Goal: Transaction & Acquisition: Book appointment/travel/reservation

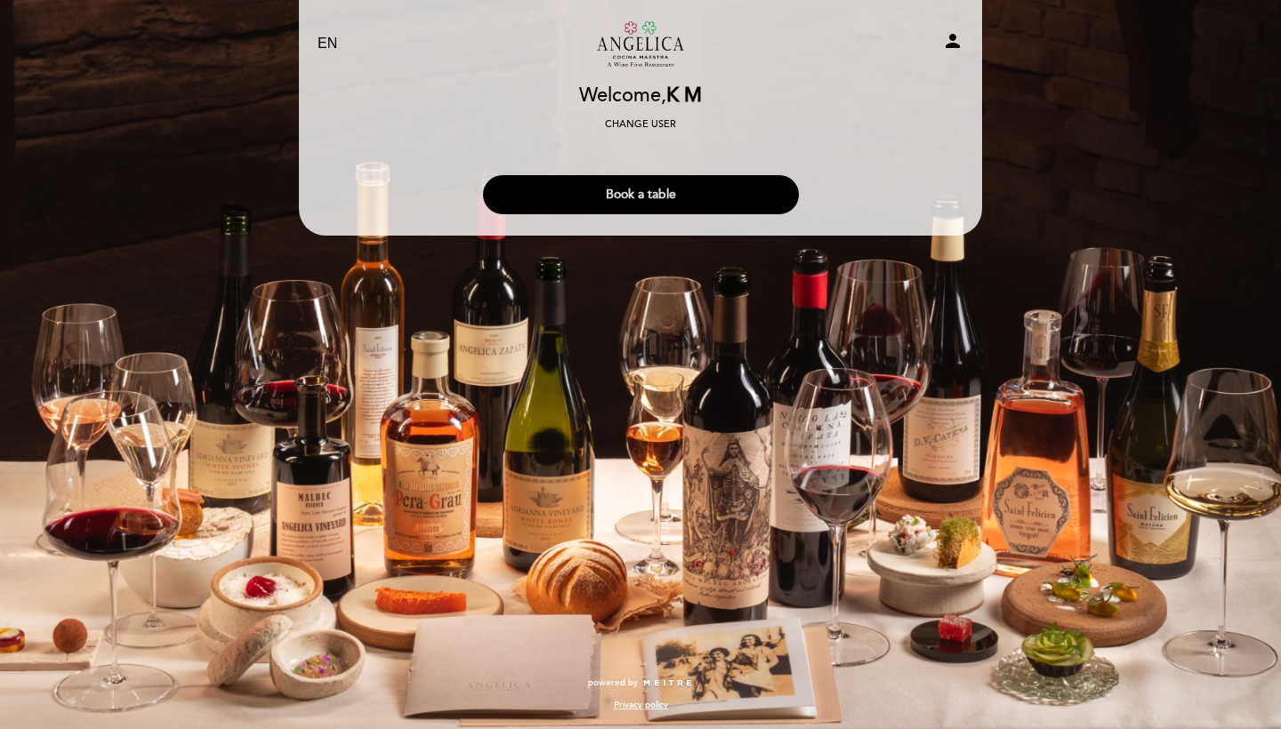
click at [573, 189] on button "Book a table" at bounding box center [641, 194] width 316 height 39
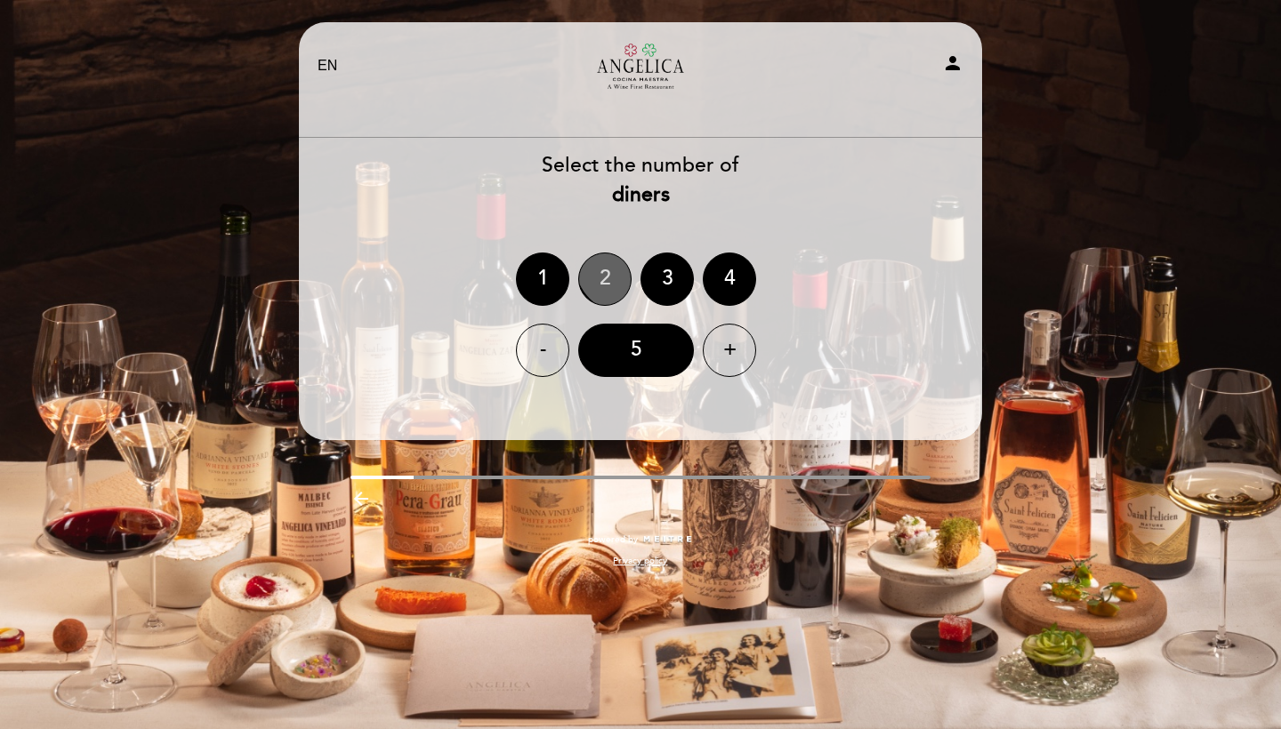
click at [625, 260] on div "2" at bounding box center [604, 279] width 53 height 53
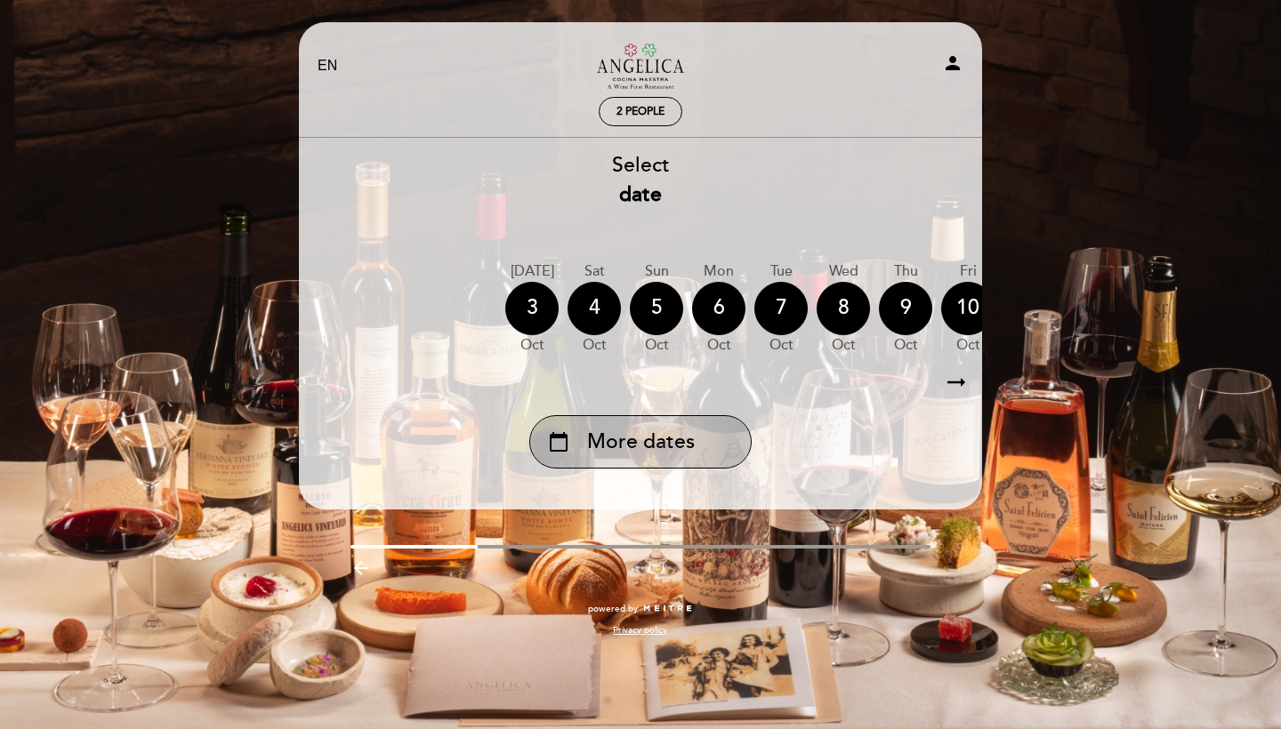
click at [674, 428] on span "More dates" at bounding box center [641, 442] width 108 height 29
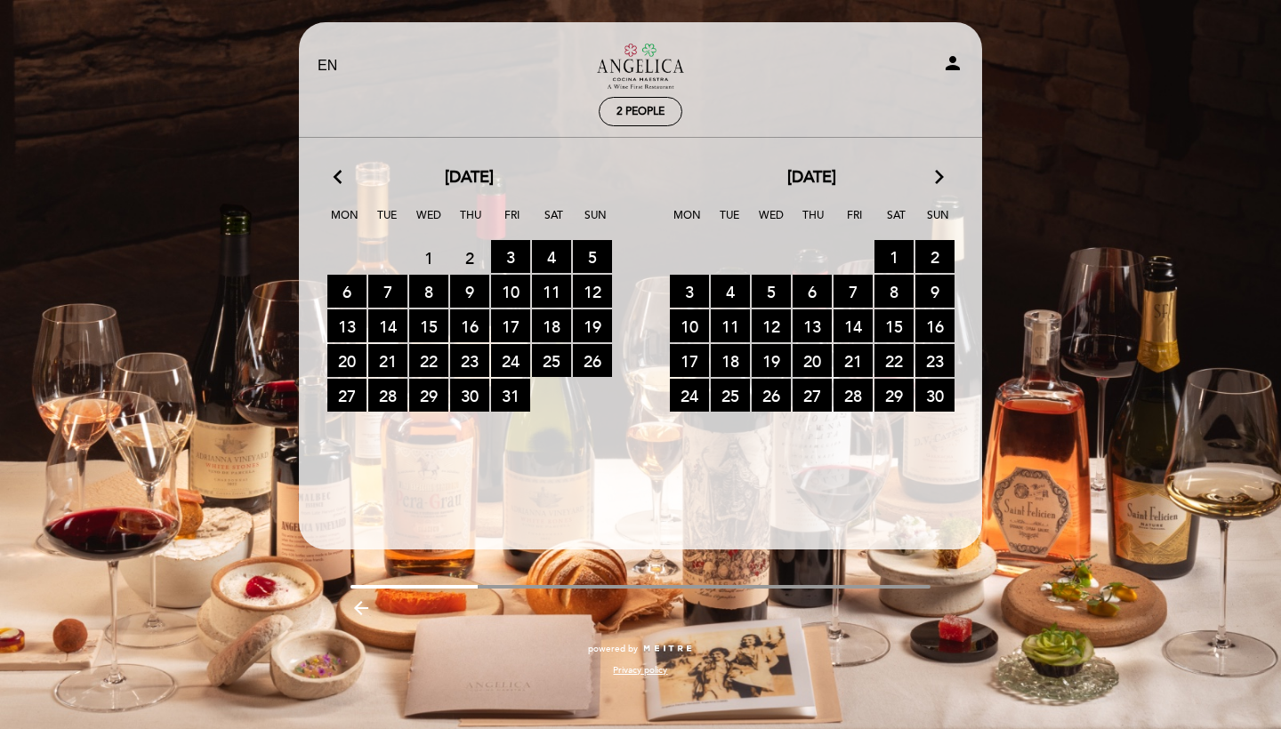
click at [935, 181] on icon "arrow_forward_ios" at bounding box center [939, 177] width 16 height 23
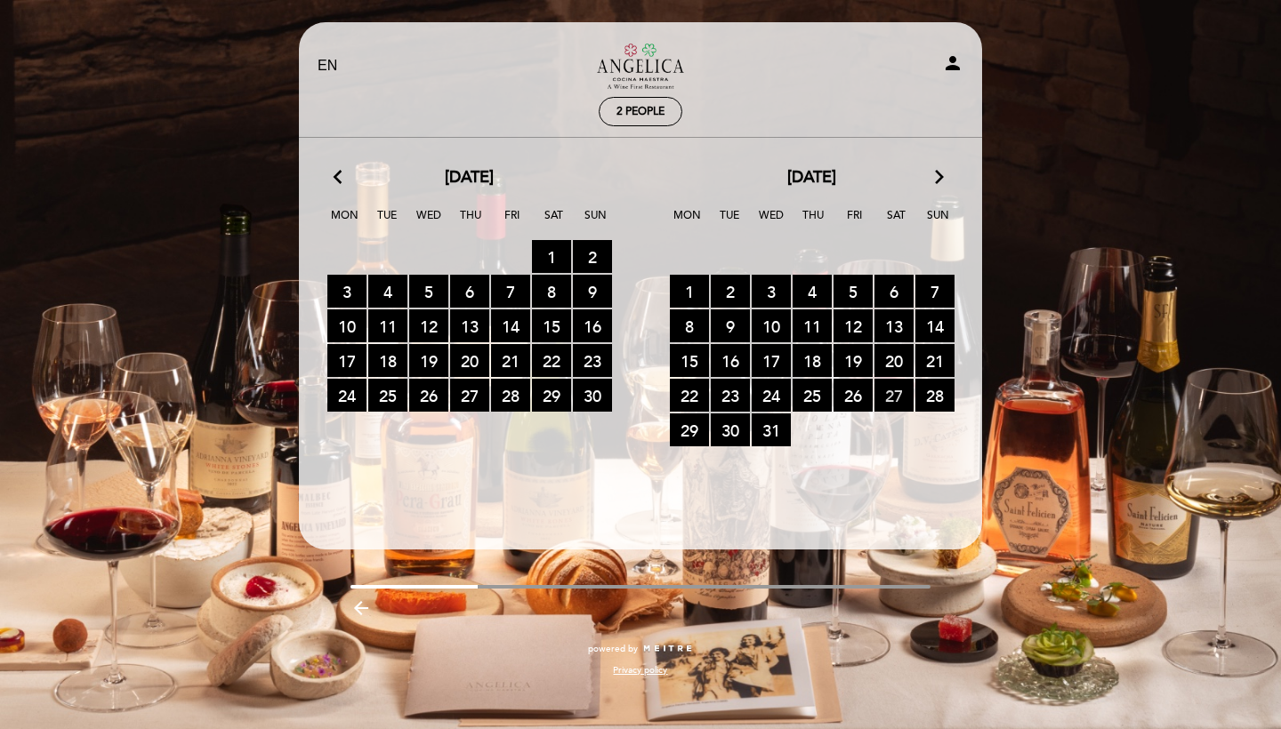
click at [893, 400] on span "27 RESERVATIONS AVAILABLE" at bounding box center [893, 395] width 39 height 33
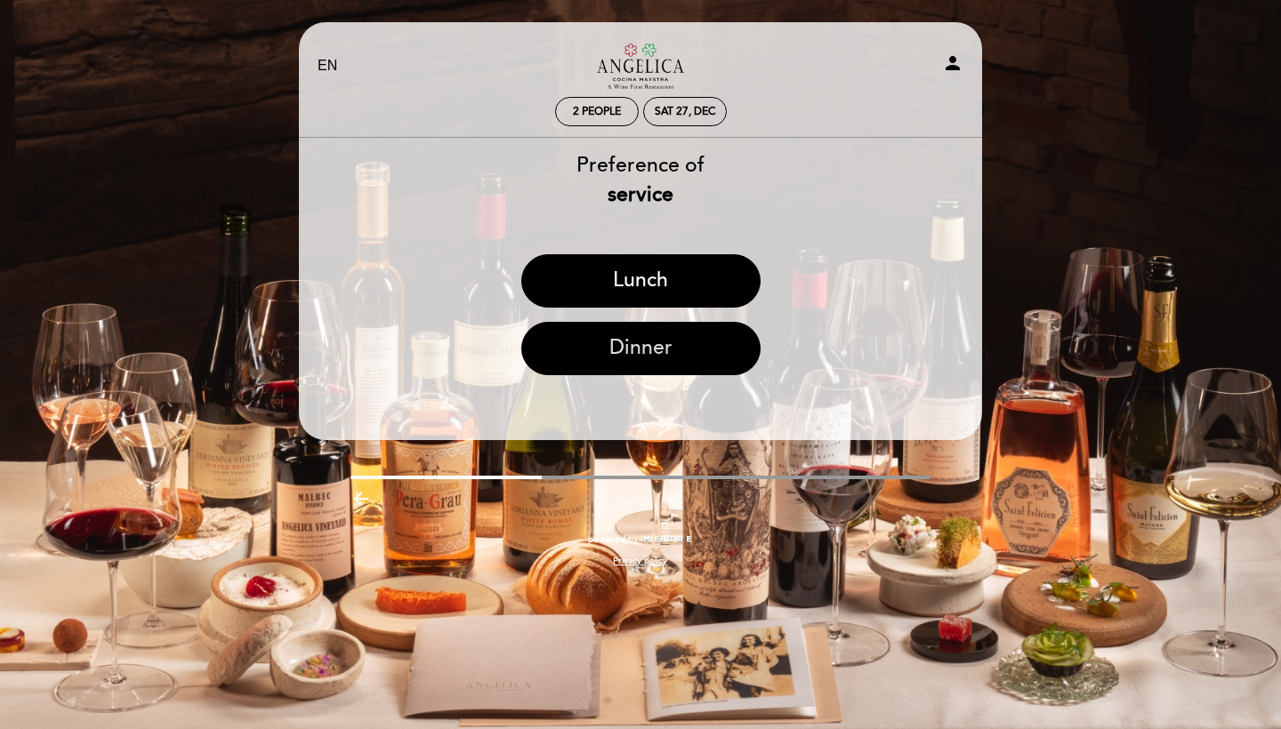
click at [610, 352] on button "Dinner" at bounding box center [640, 348] width 239 height 53
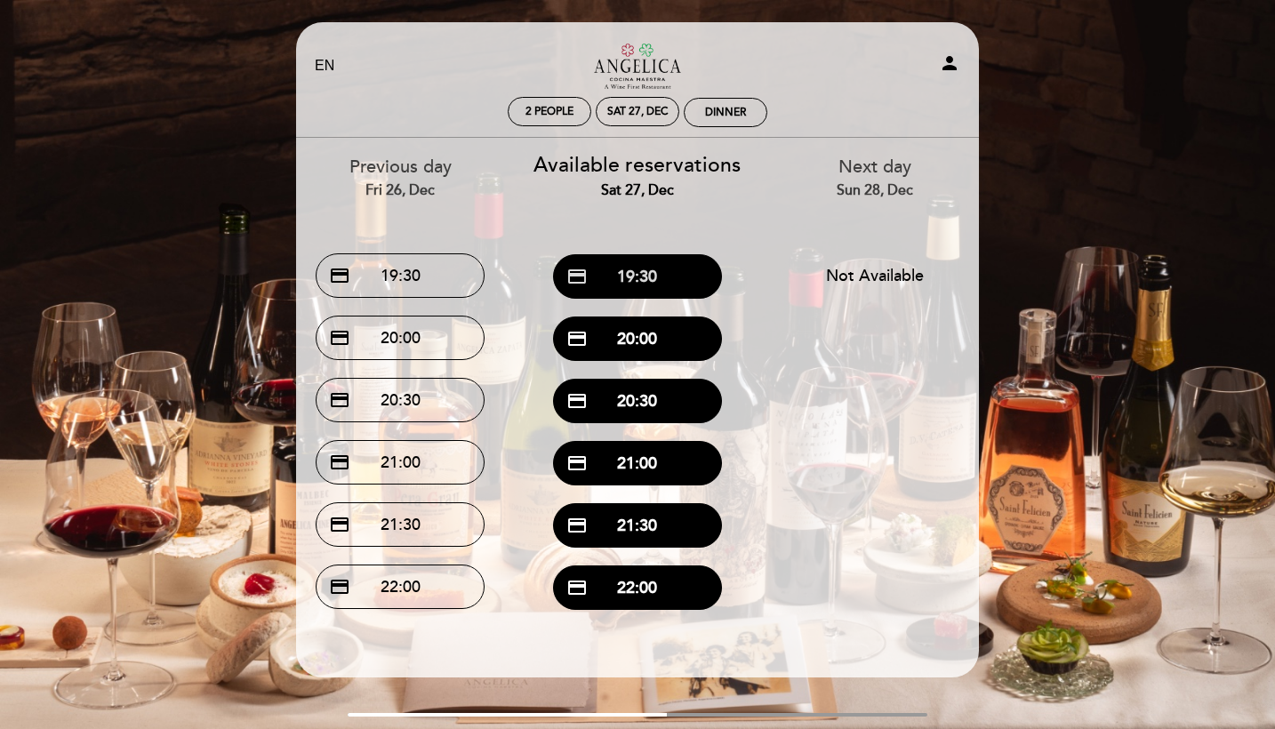
click at [617, 269] on button "credit_card 19:30" at bounding box center [637, 276] width 169 height 44
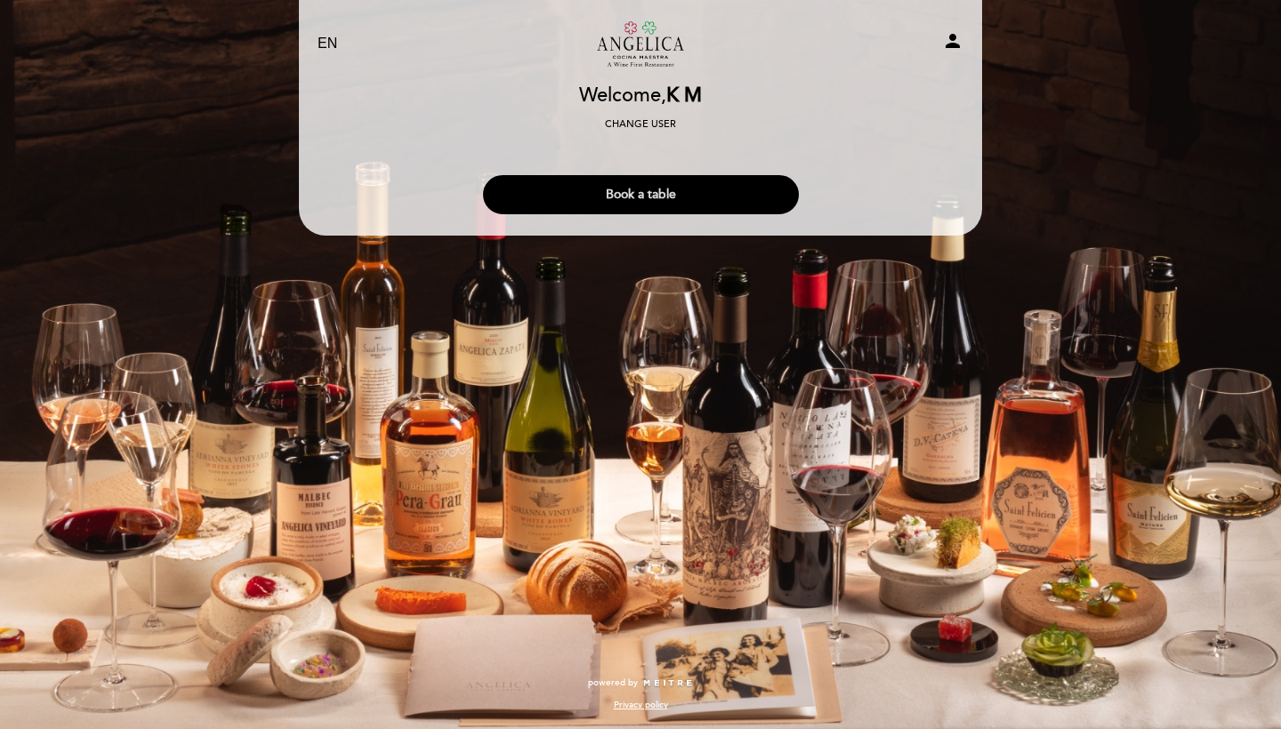
click at [646, 187] on button "Book a table" at bounding box center [641, 194] width 316 height 39
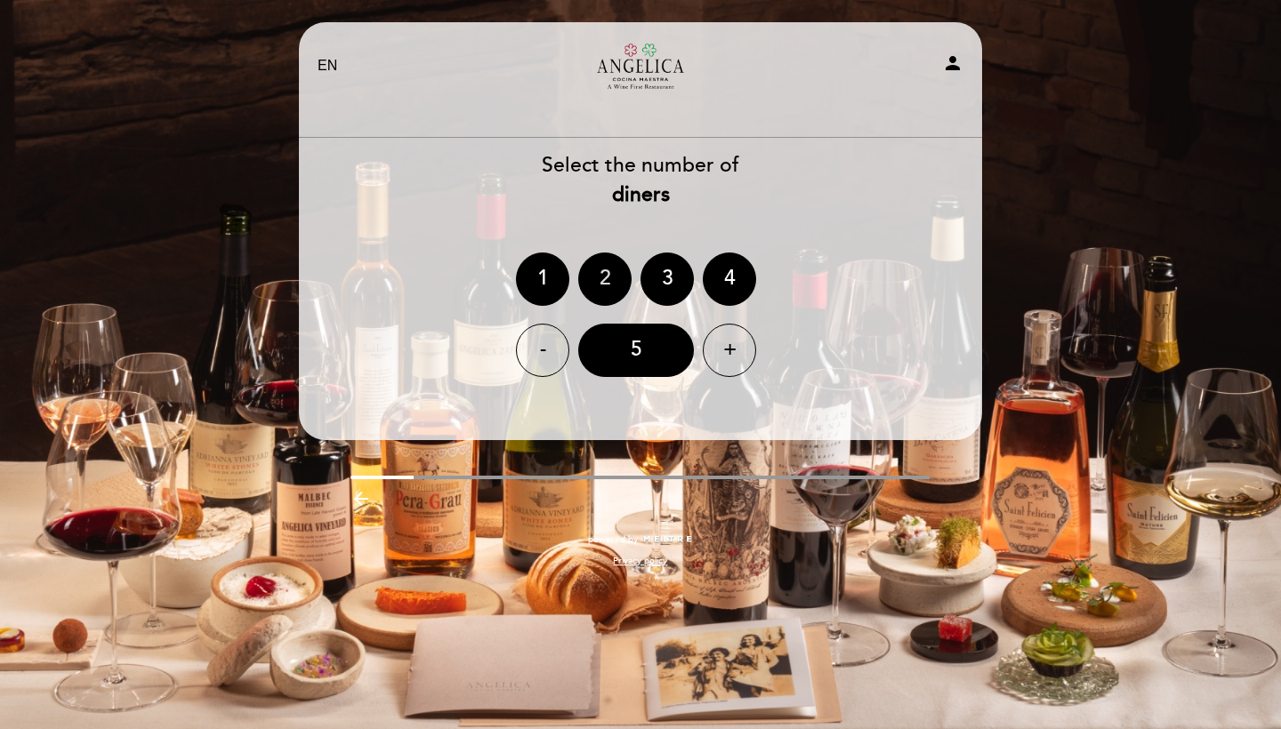
click at [586, 261] on div "2" at bounding box center [604, 279] width 53 height 53
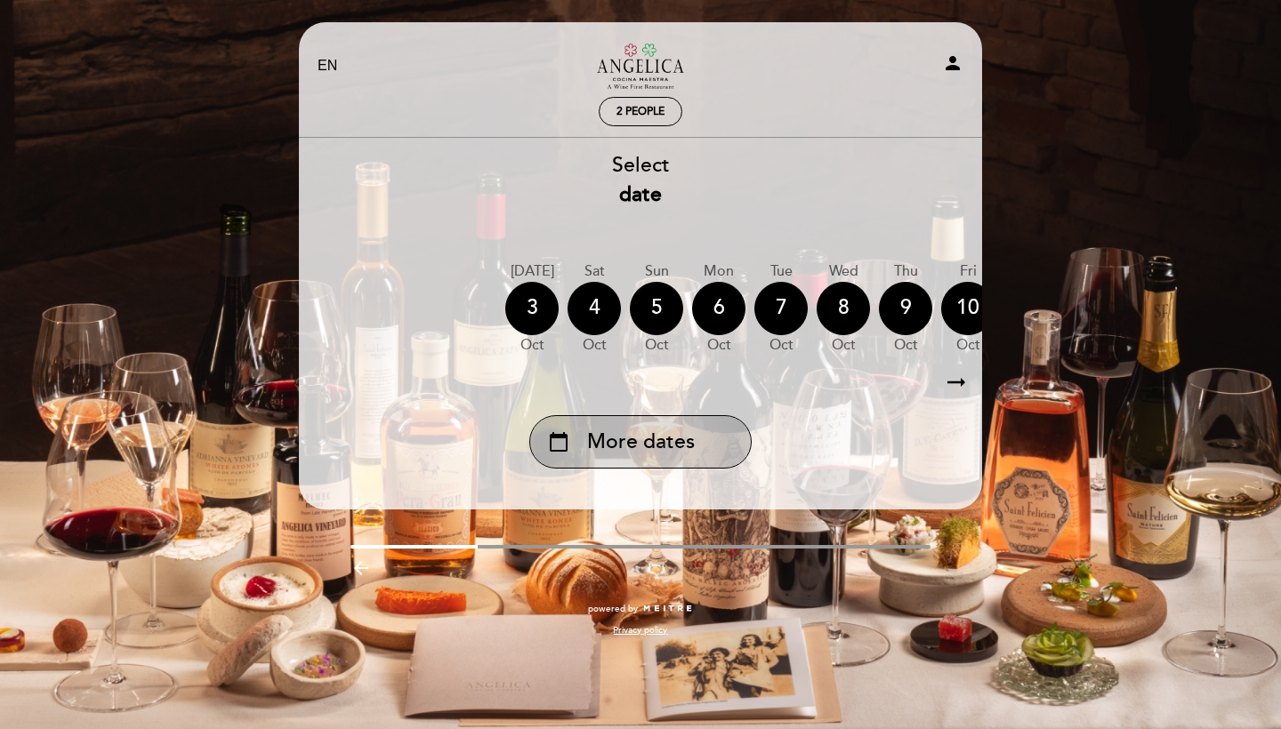
click at [655, 456] on div "calendar_today More dates" at bounding box center [640, 441] width 222 height 53
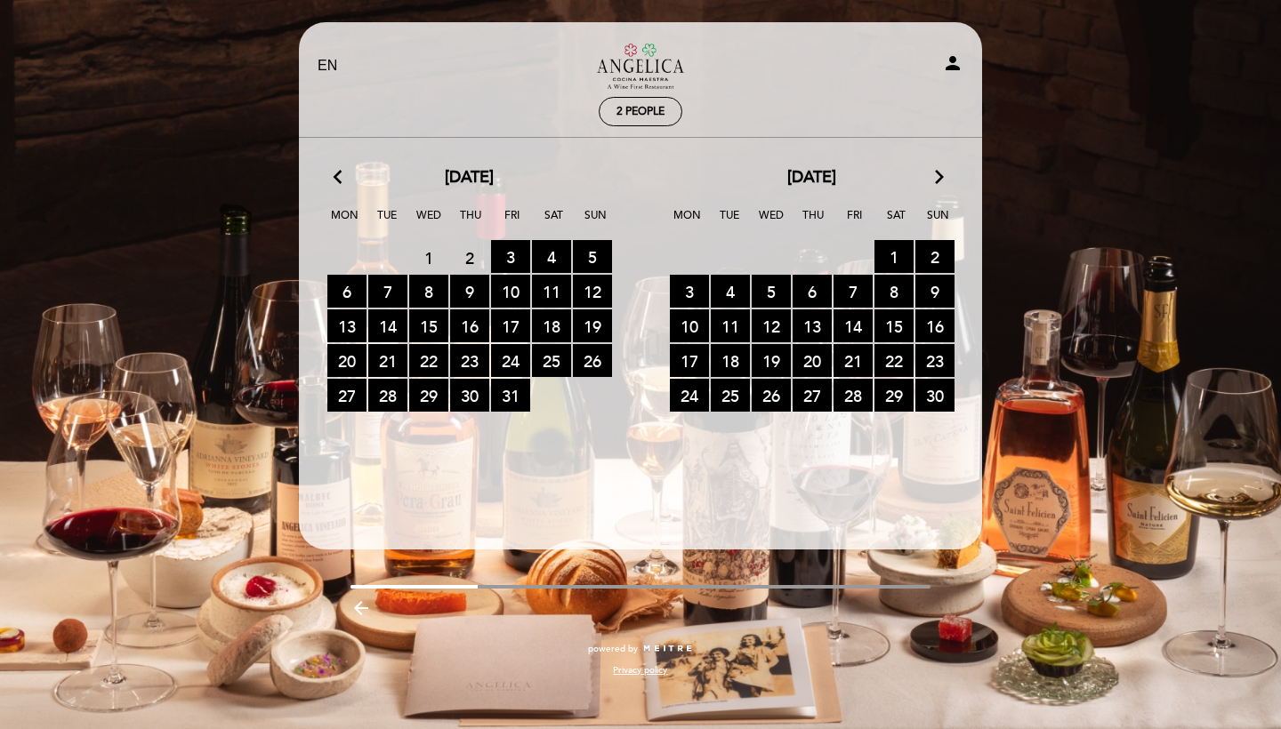
click at [928, 171] on div "[DATE] arrow_forward_ios" at bounding box center [811, 177] width 342 height 23
click at [939, 174] on icon "arrow_forward_ios" at bounding box center [939, 177] width 16 height 23
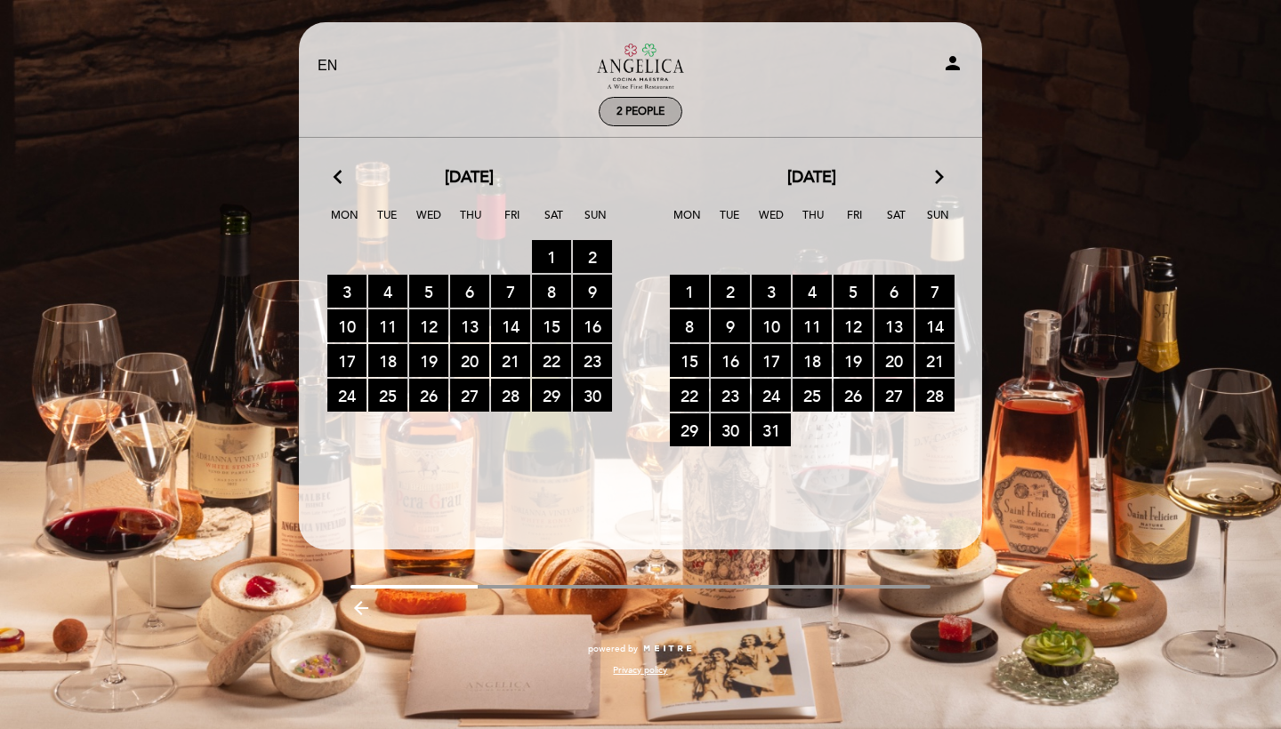
click at [656, 108] on span "2 people" at bounding box center [640, 111] width 48 height 13
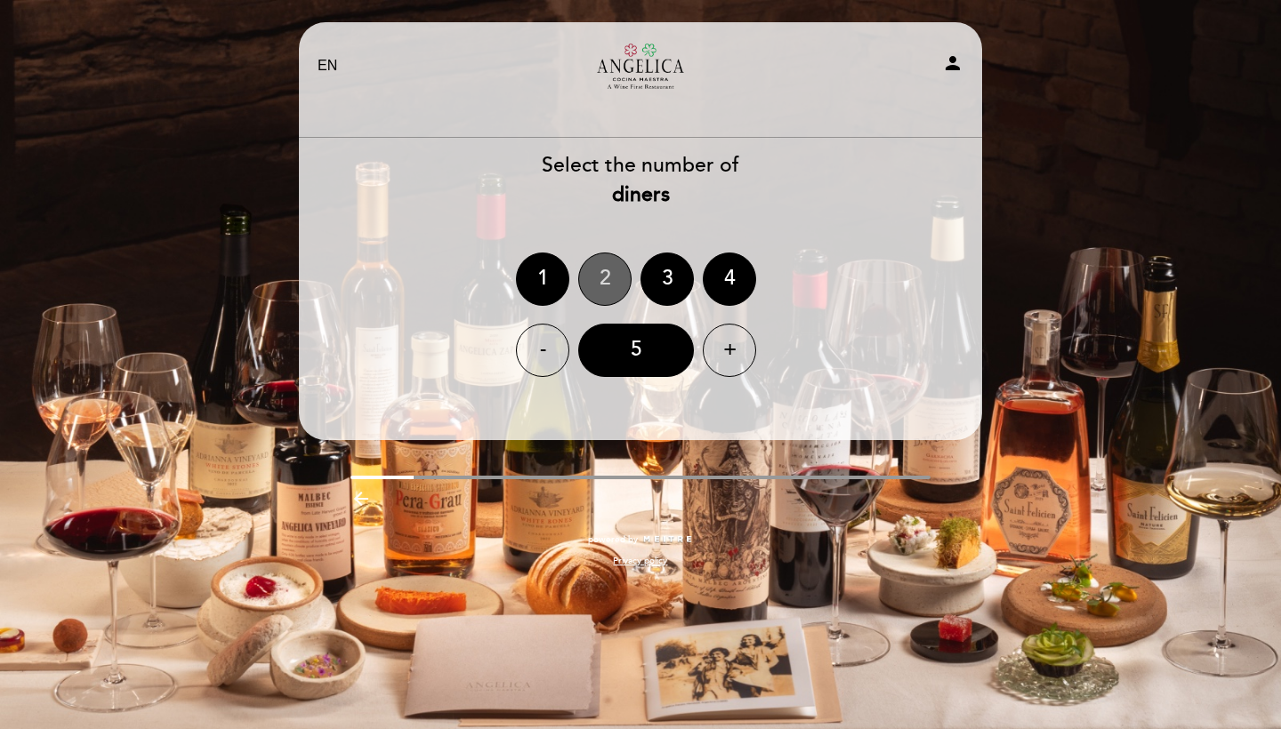
click at [601, 276] on div "2" at bounding box center [604, 279] width 53 height 53
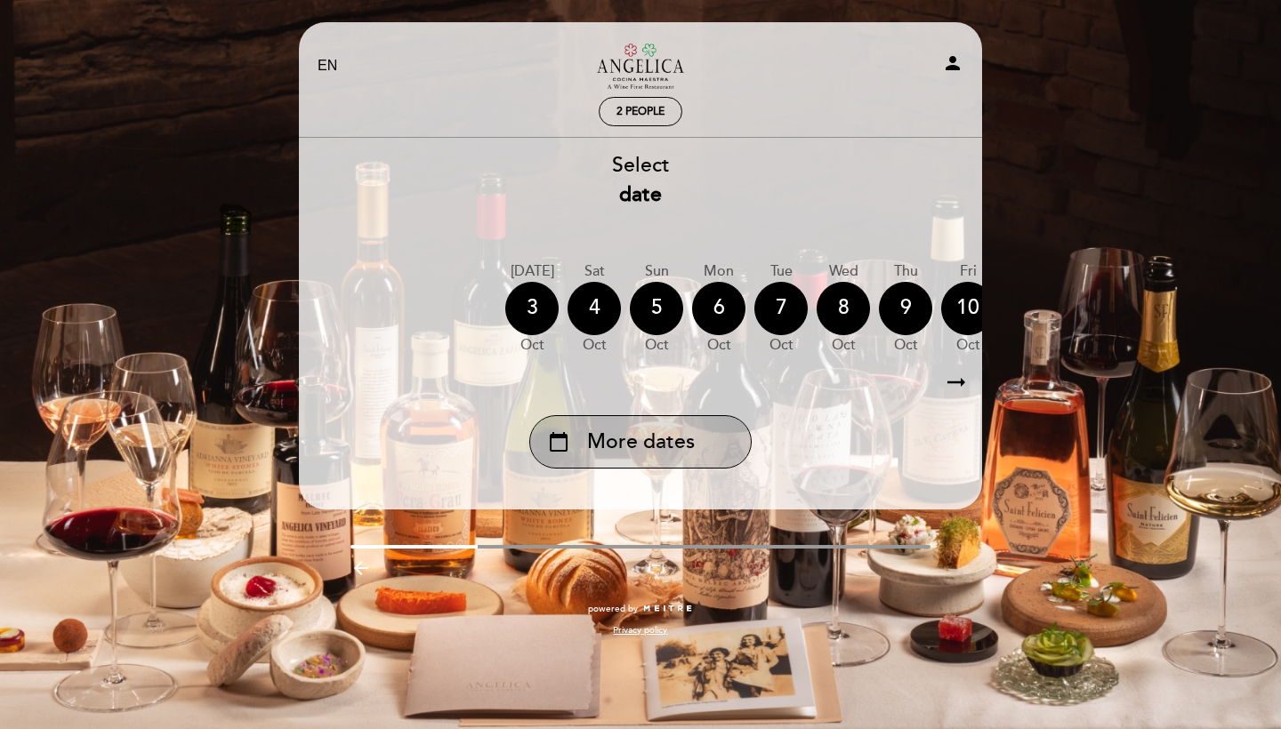
click at [663, 450] on span "More dates" at bounding box center [641, 442] width 108 height 29
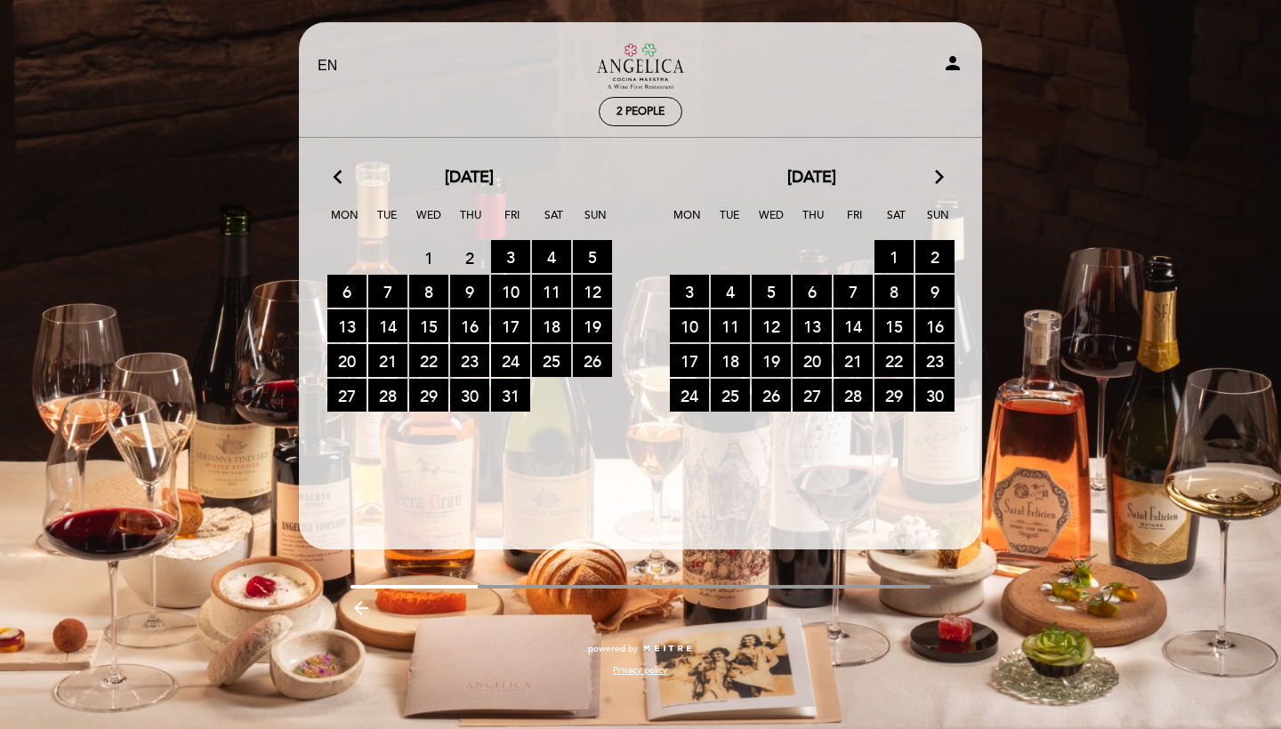
click at [927, 180] on div "[DATE] arrow_forward_ios" at bounding box center [811, 177] width 342 height 23
click at [936, 180] on icon "arrow_forward_ios" at bounding box center [939, 177] width 16 height 23
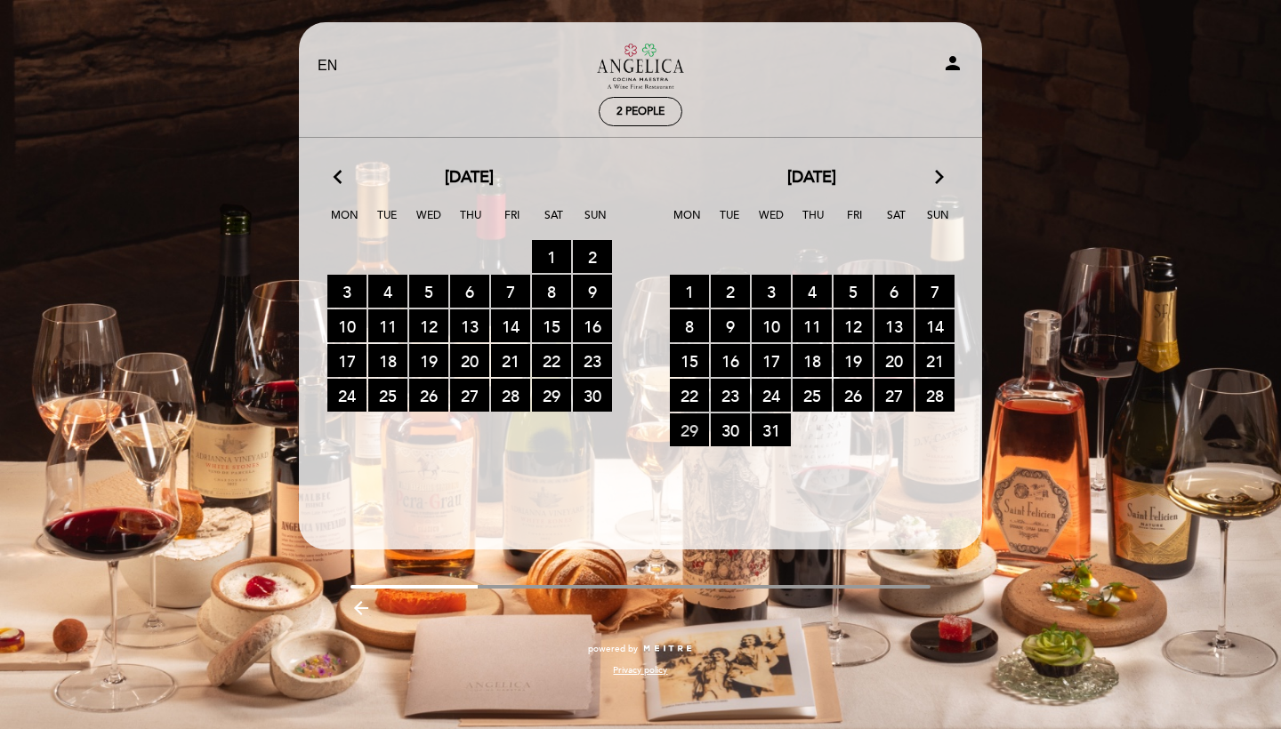
click at [696, 430] on span "29 RESERVATIONS AVAILABLE" at bounding box center [689, 430] width 39 height 33
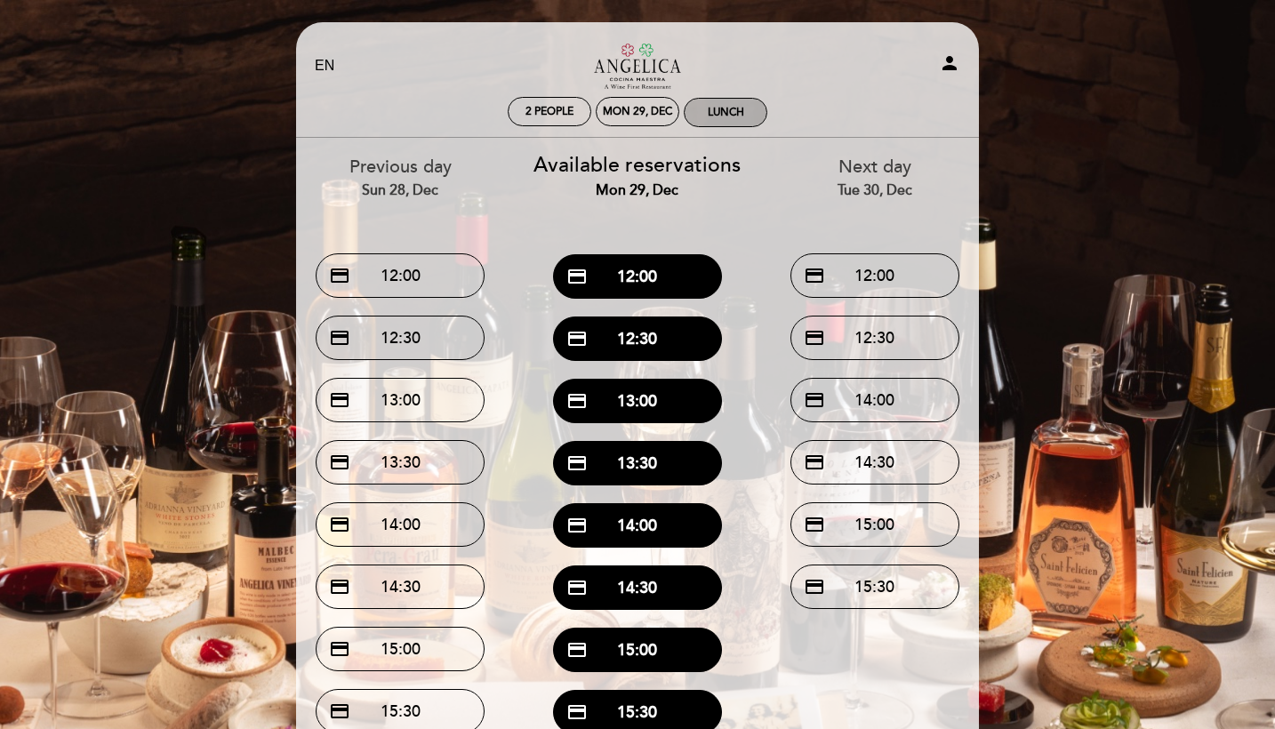
click at [729, 120] on div "Lunch" at bounding box center [726, 113] width 82 height 28
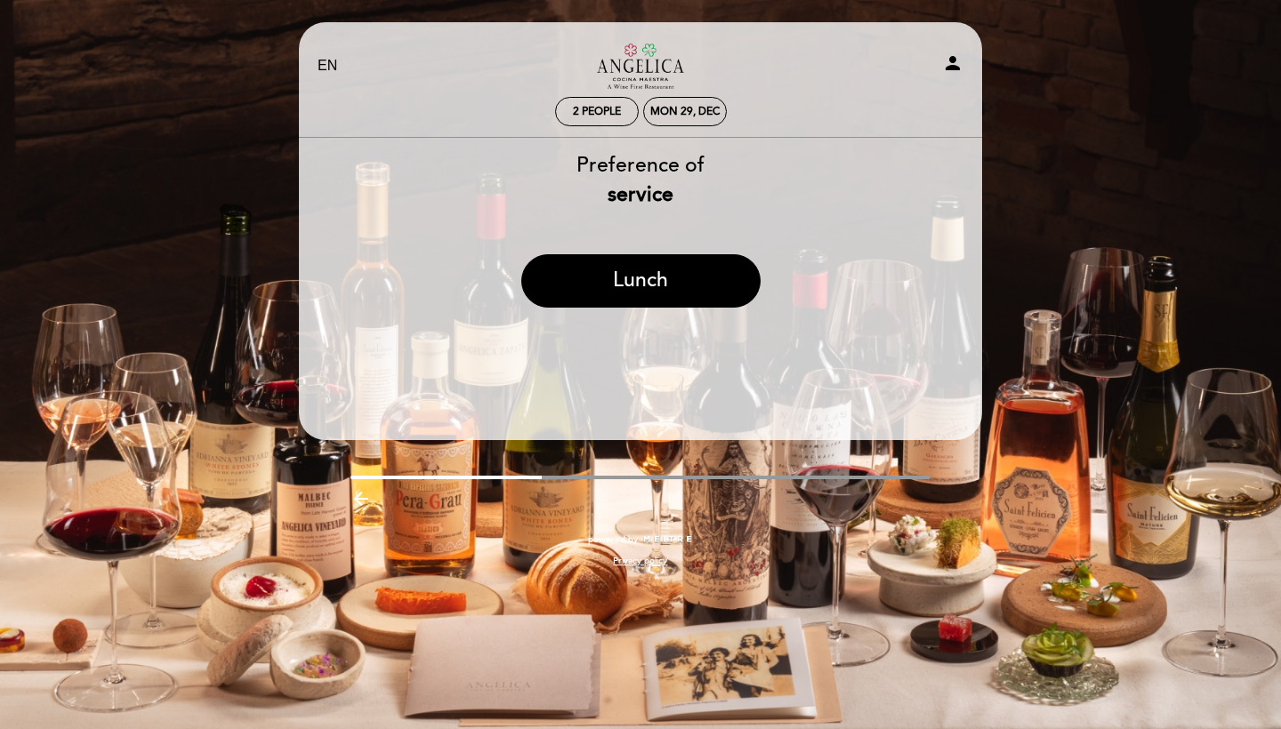
click at [984, 105] on div "EN ES PT Restaurante [PERSON_NAME] Cocina Maestra person 2 people Mon 29, Dec W…" at bounding box center [640, 303] width 710 height 563
click at [596, 117] on span "2 people" at bounding box center [597, 111] width 48 height 13
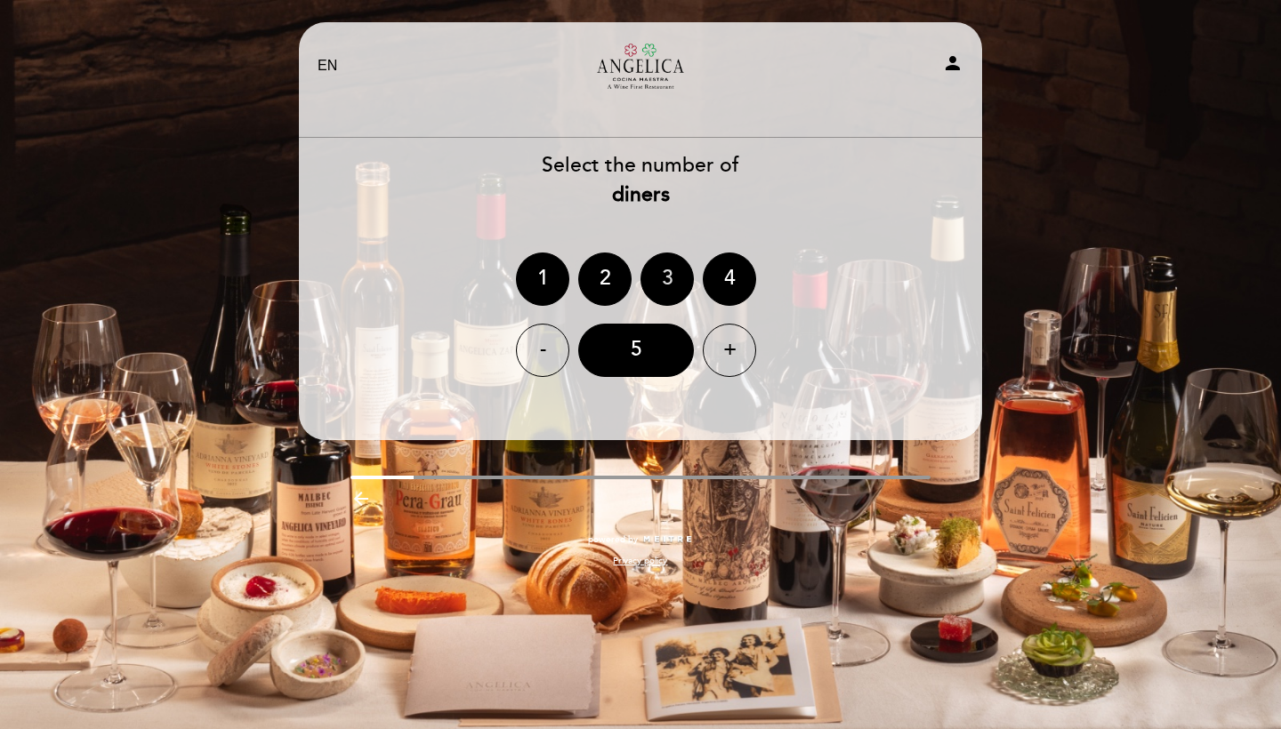
click at [603, 276] on div "2" at bounding box center [604, 279] width 53 height 53
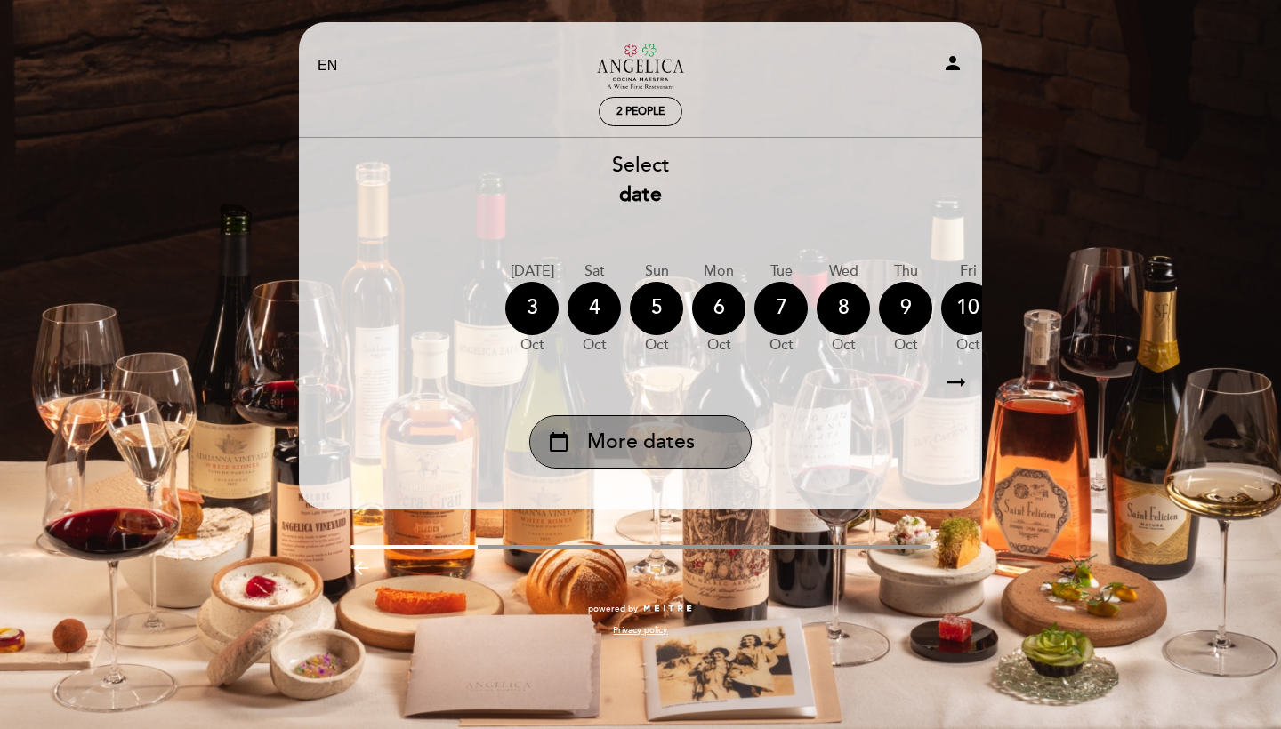
click at [682, 426] on div "calendar_today More dates" at bounding box center [640, 441] width 222 height 53
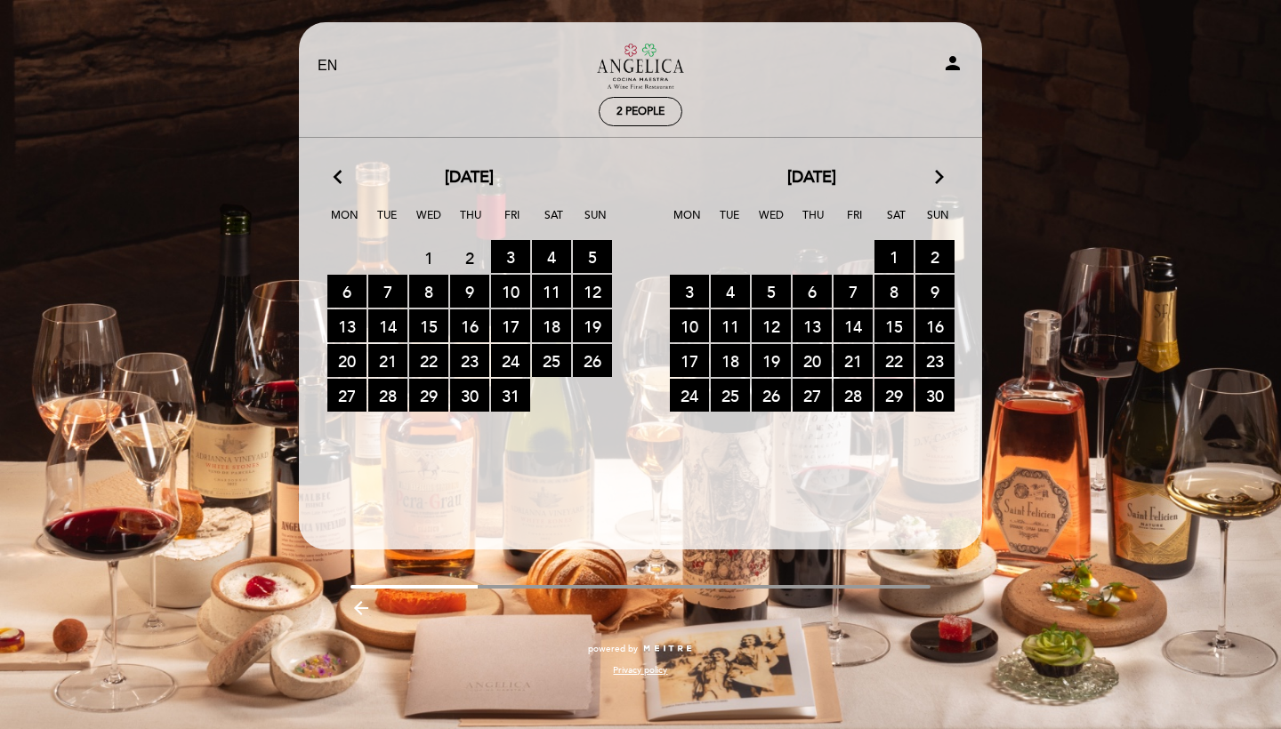
click at [928, 178] on div "[DATE] arrow_forward_ios" at bounding box center [811, 177] width 342 height 23
click at [933, 179] on icon "arrow_forward_ios" at bounding box center [939, 177] width 16 height 23
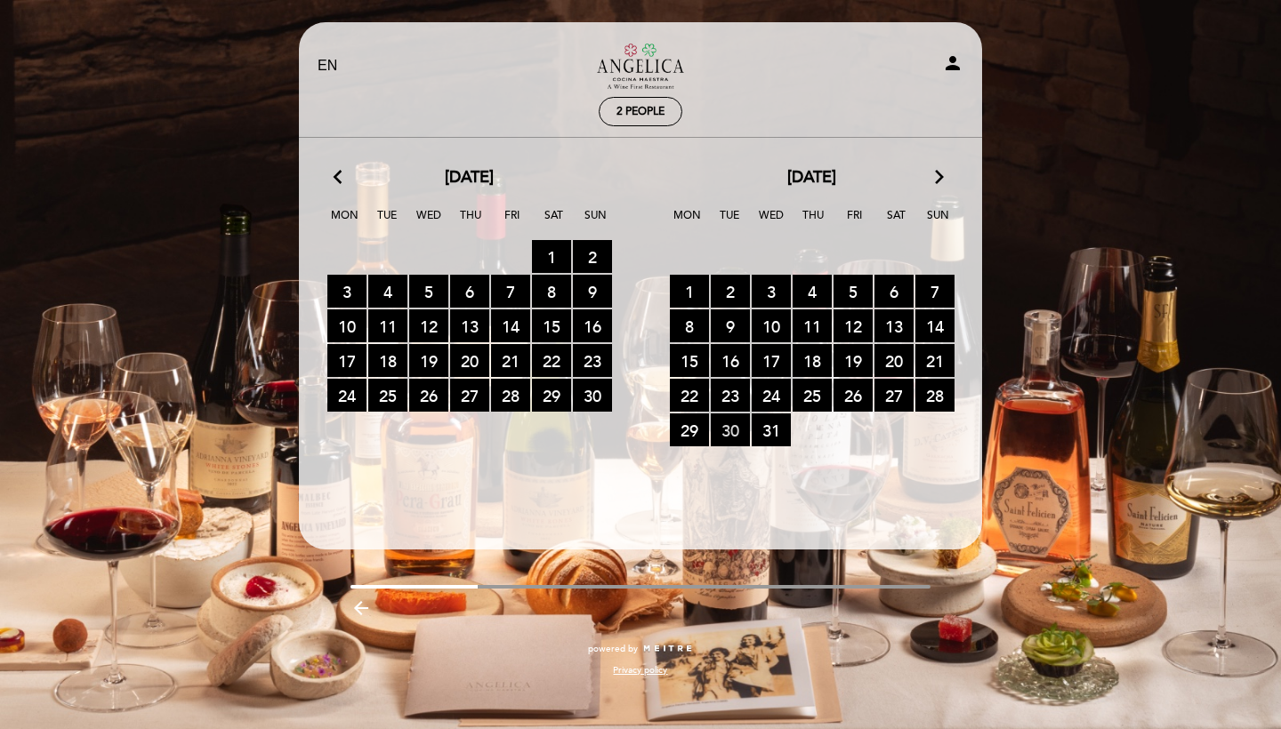
click at [729, 438] on span "30 RESERVATIONS AVAILABLE" at bounding box center [730, 430] width 39 height 33
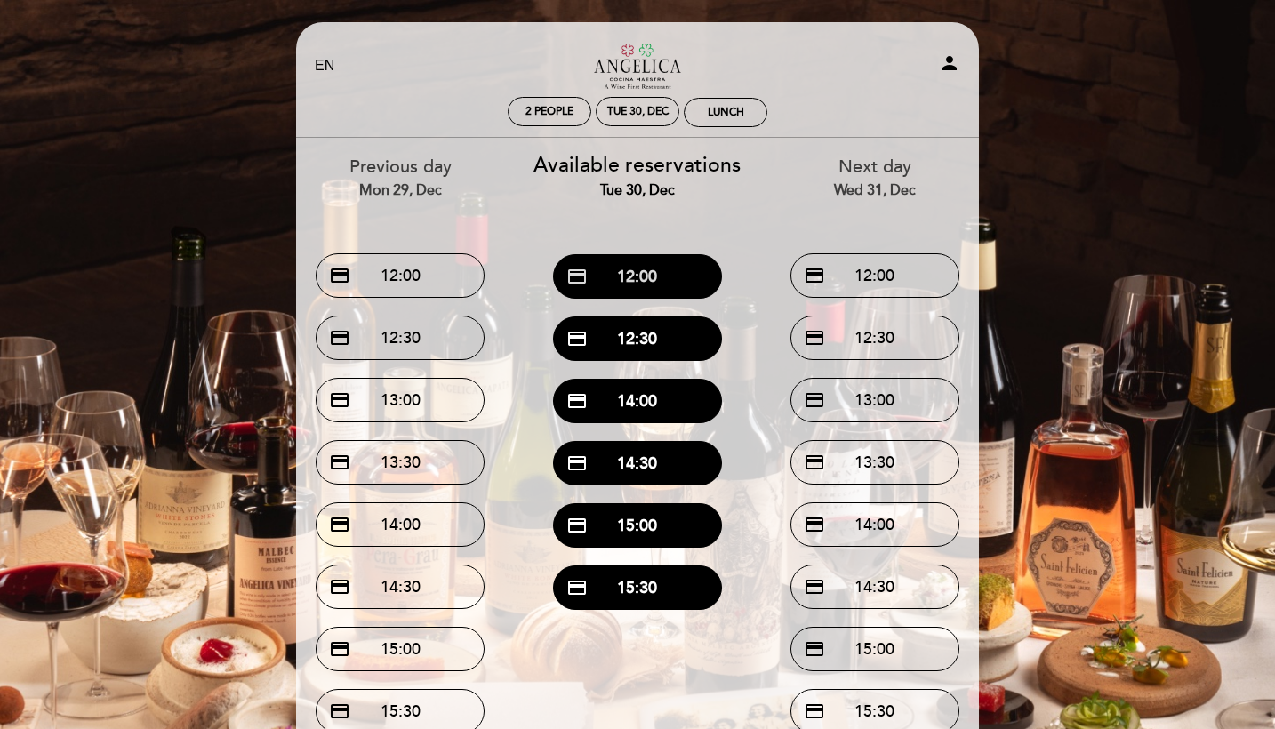
click at [623, 277] on button "credit_card 12:00" at bounding box center [637, 276] width 169 height 44
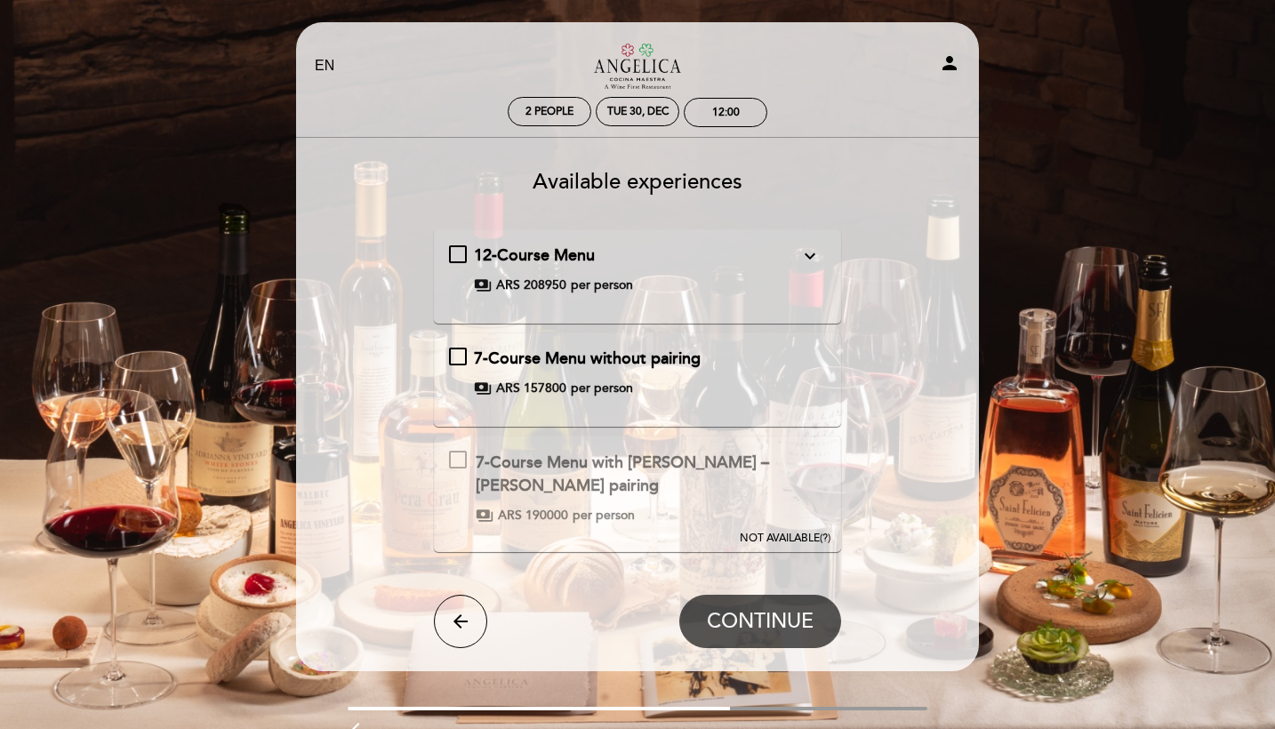
click at [623, 277] on span "per person" at bounding box center [602, 286] width 62 height 18
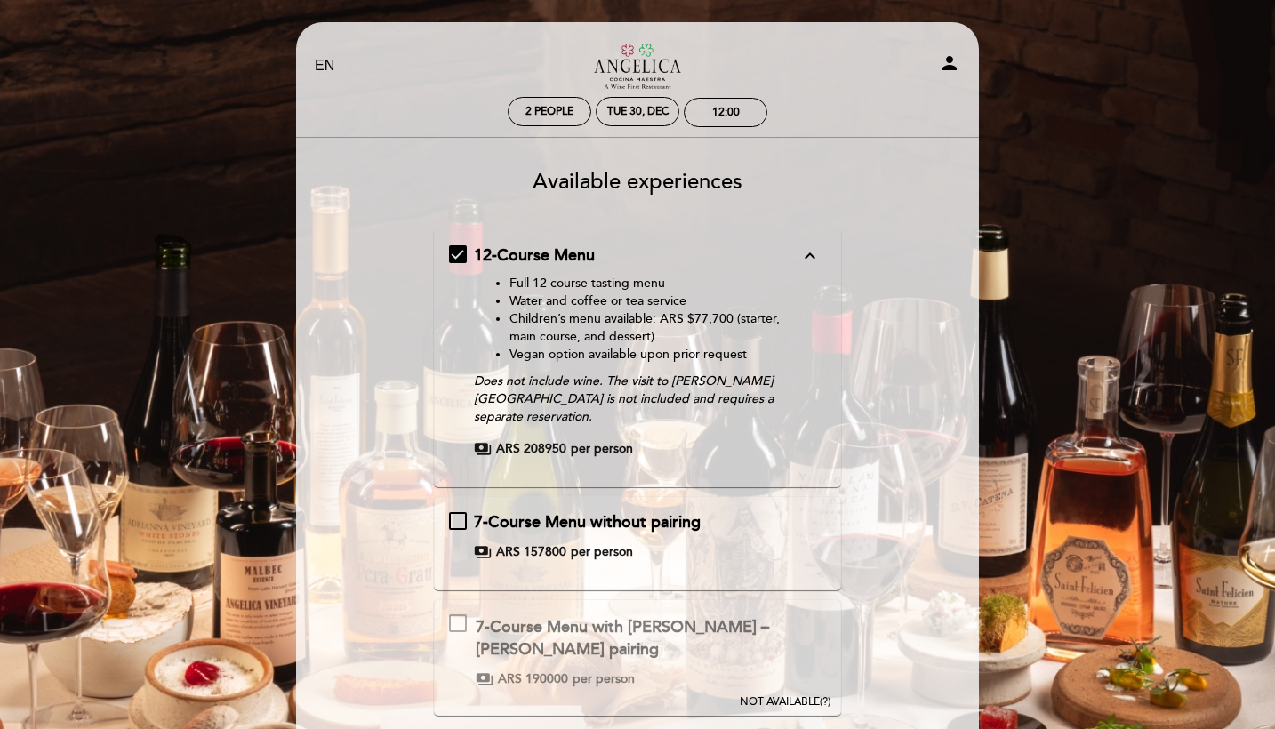
click at [773, 689] on button "NOT AVAILABLE (?)" at bounding box center [785, 655] width 101 height 110
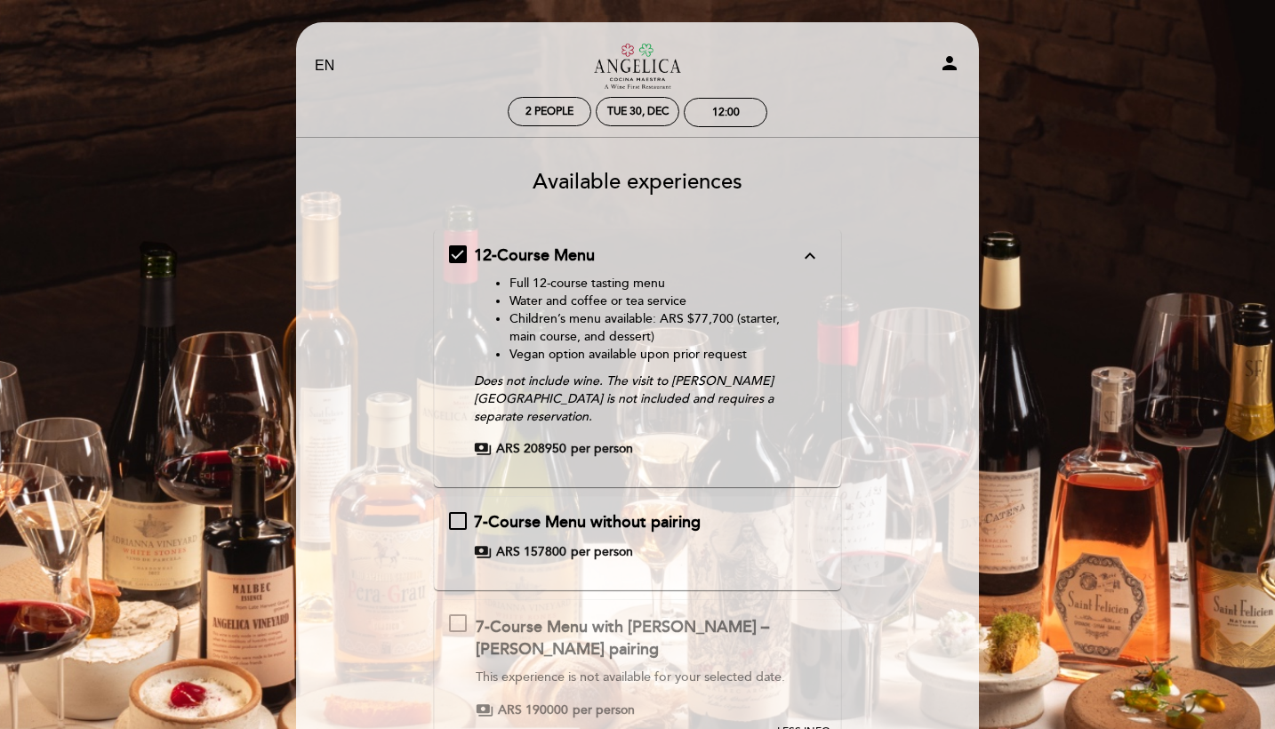
click at [775, 678] on button "LESS INFO" at bounding box center [804, 670] width 64 height 141
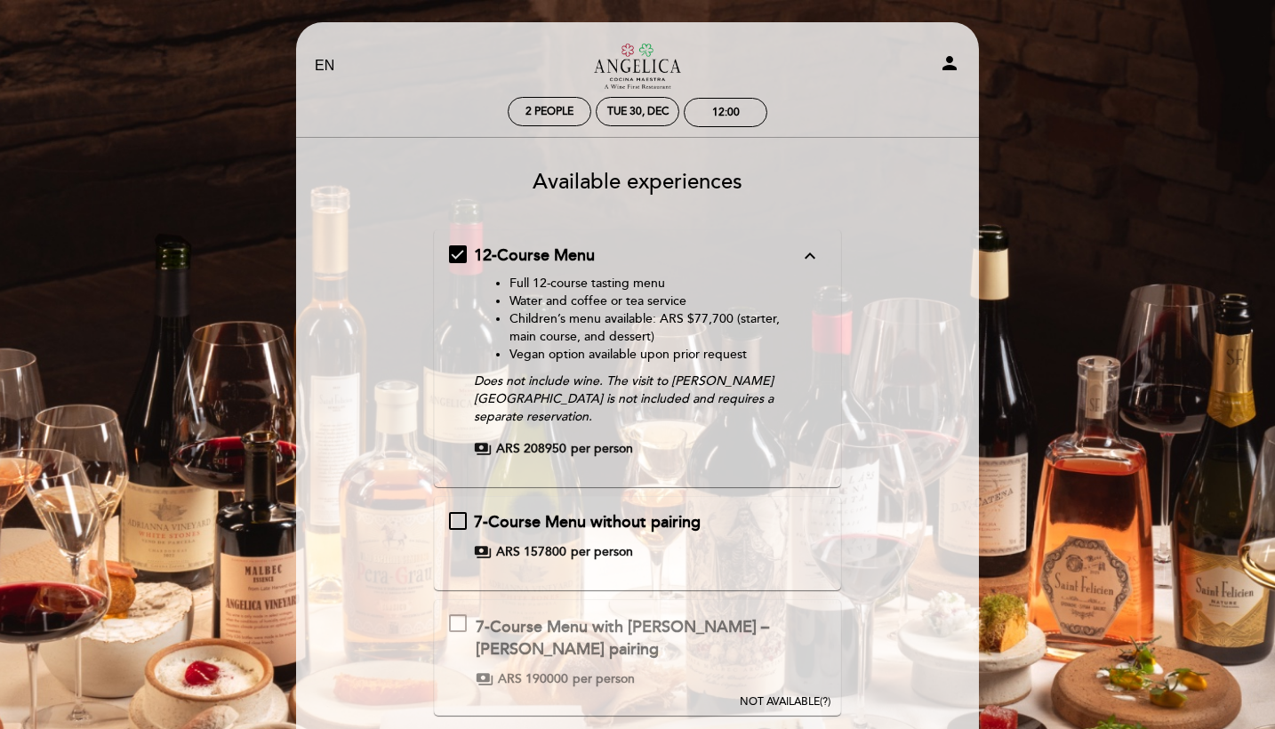
click at [775, 695] on span "NOT AVAILABLE" at bounding box center [780, 701] width 80 height 13
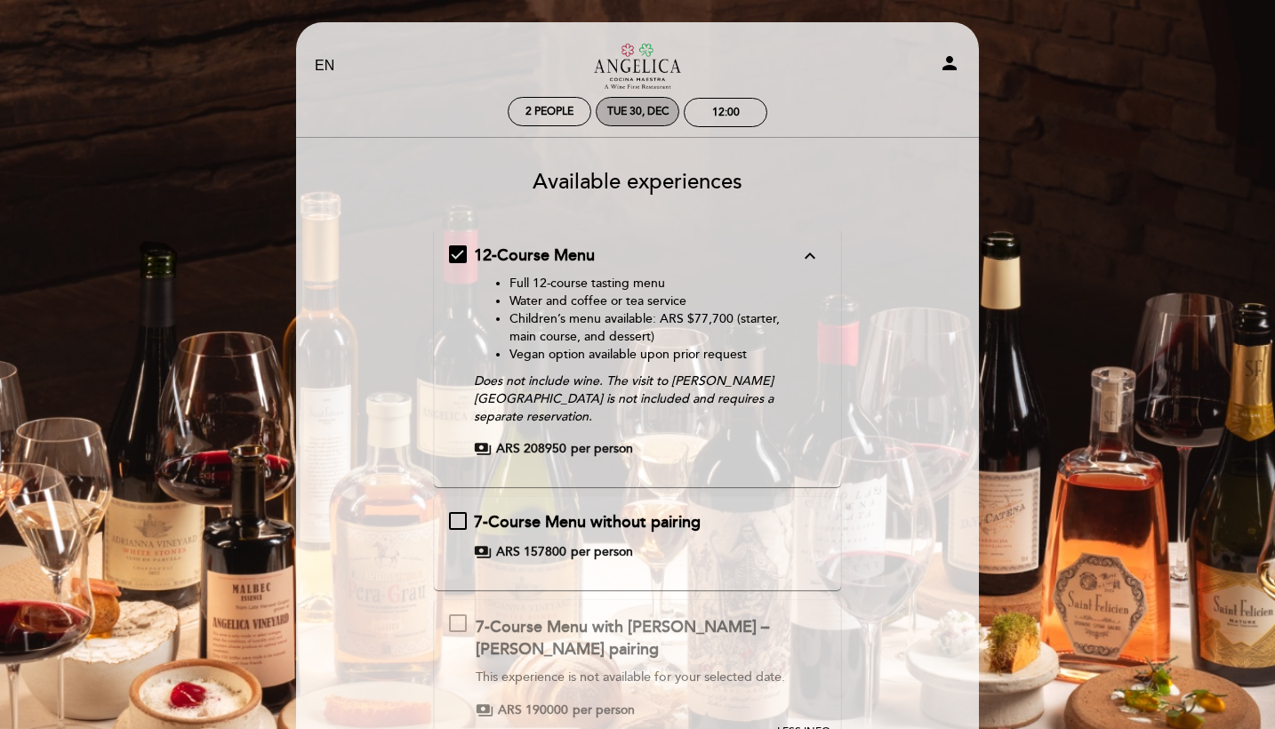
click at [642, 118] on div "Tue 30, Dec" at bounding box center [638, 111] width 84 height 29
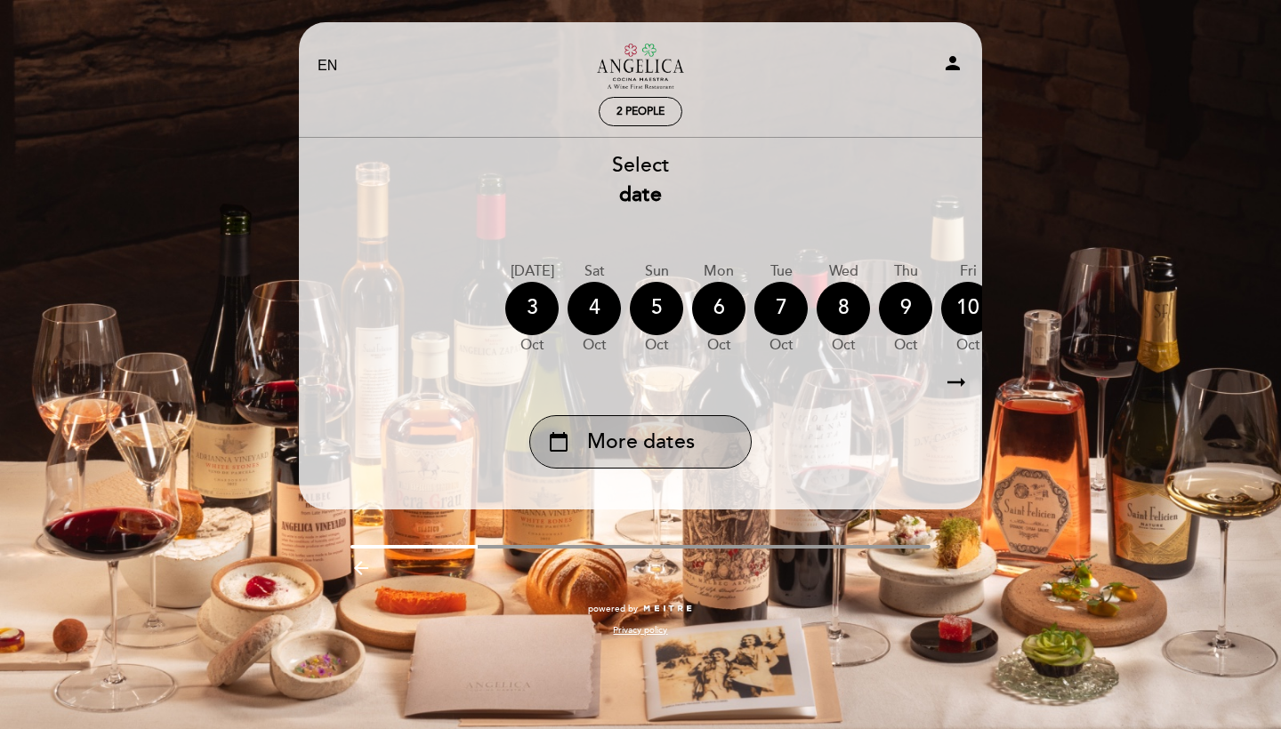
click at [628, 436] on span "More dates" at bounding box center [641, 442] width 108 height 29
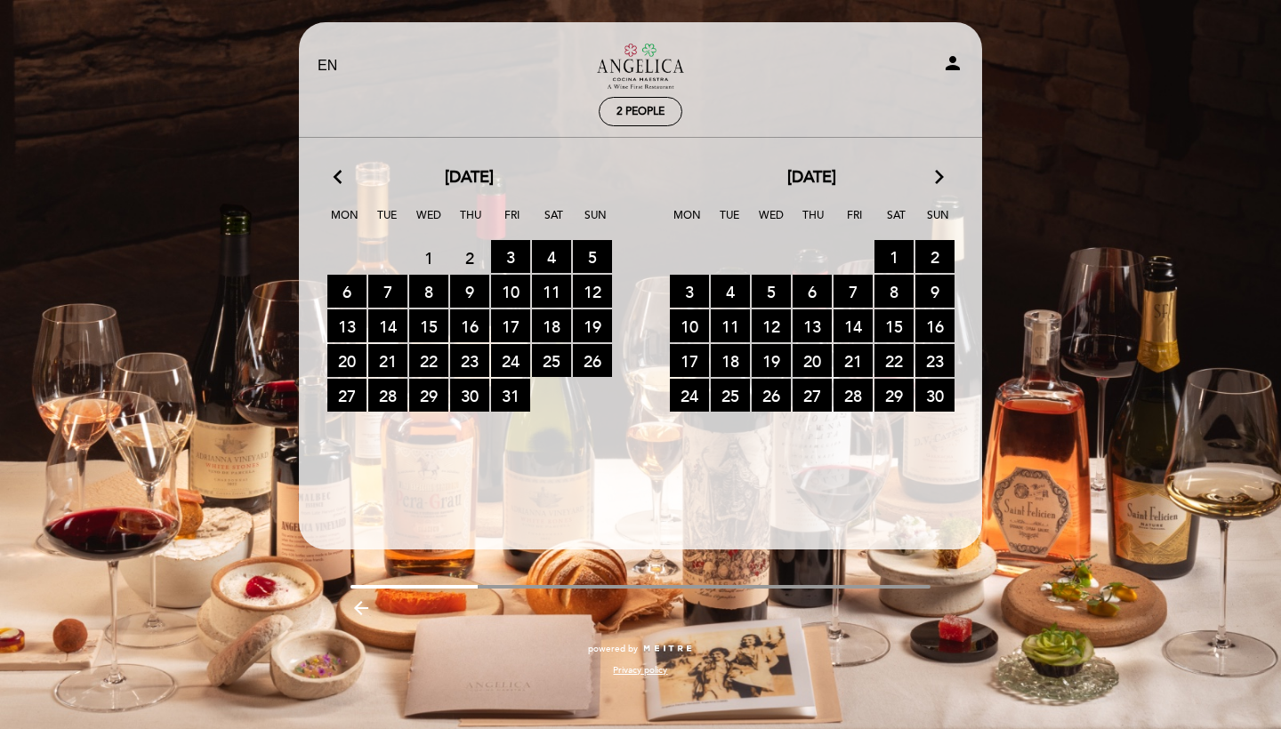
click at [930, 189] on div "[DATE] arrow_forward_ios Mon Tue Wed Thu Fri Sat Sun 27 RESERVATIONS AVAILABLE …" at bounding box center [811, 289] width 342 height 247
click at [941, 171] on icon "arrow_forward_ios" at bounding box center [939, 177] width 16 height 23
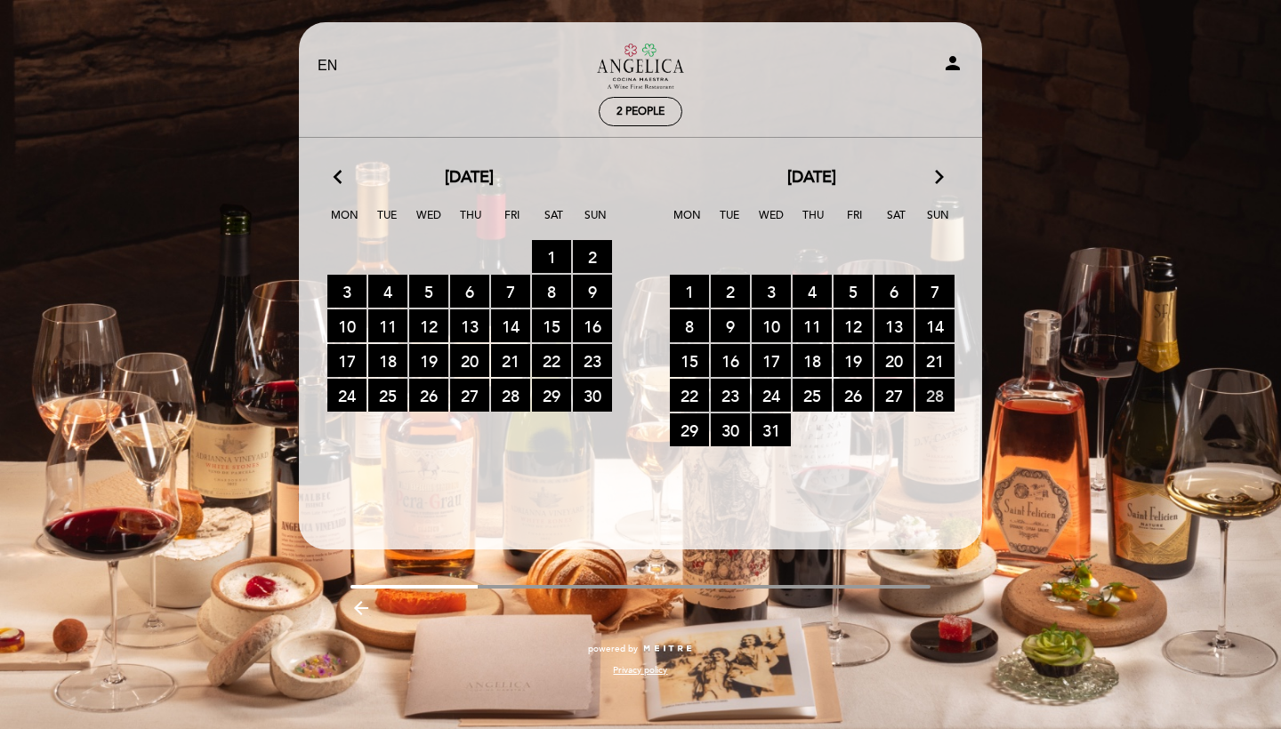
click at [934, 397] on span "28 RESERVATIONS AVAILABLE" at bounding box center [934, 395] width 39 height 33
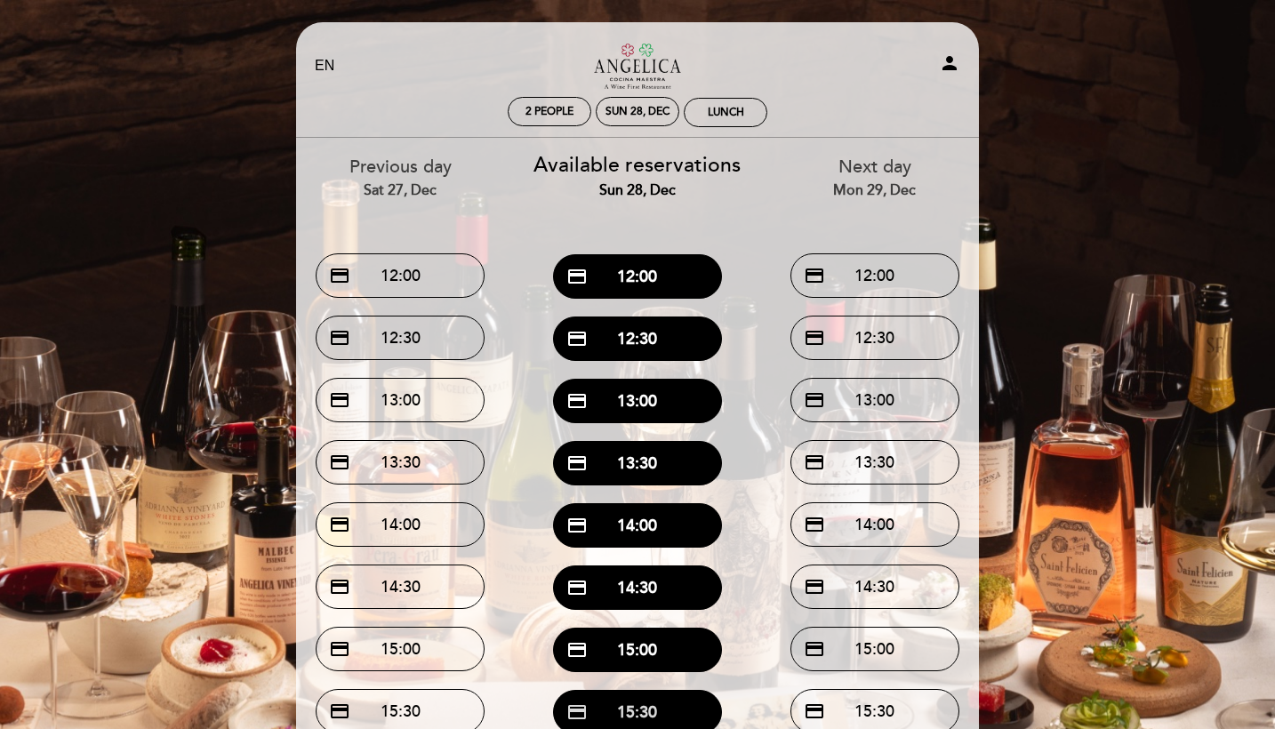
click at [642, 723] on button "credit_card 15:30" at bounding box center [637, 712] width 169 height 44
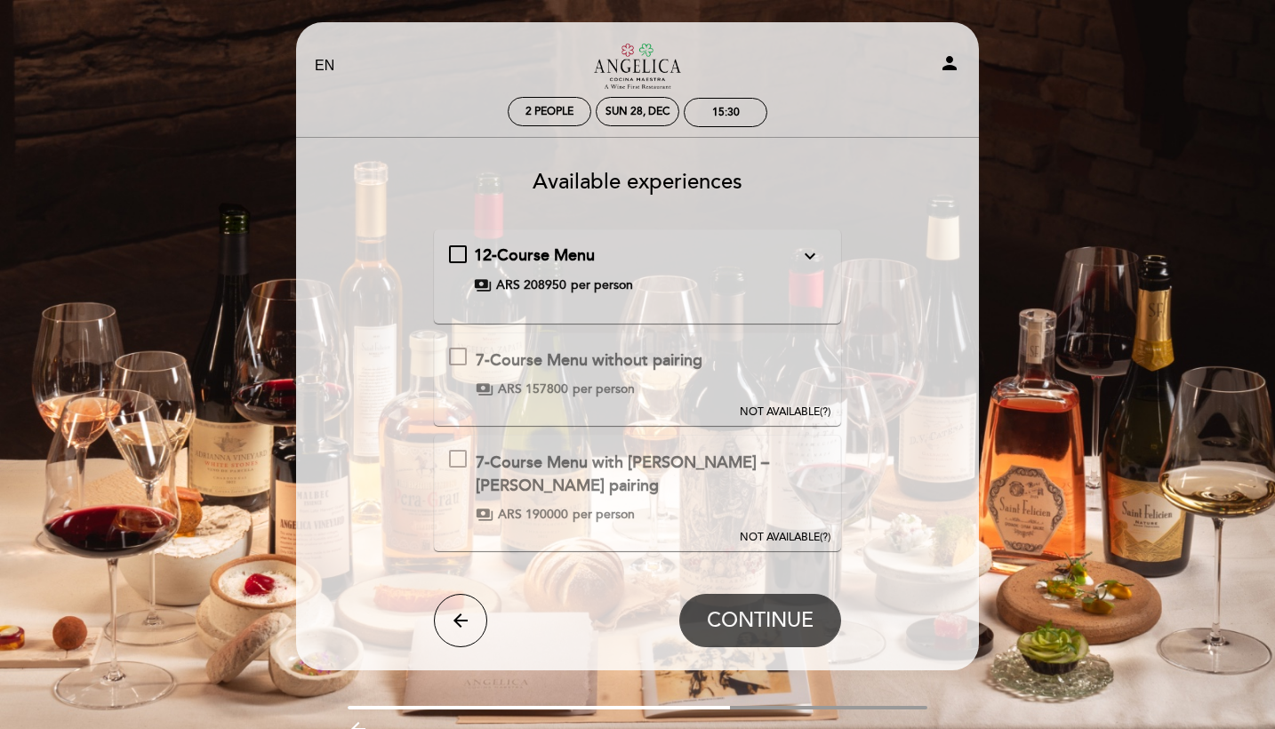
click at [602, 530] on div "7-Course Menu with [PERSON_NAME] – [PERSON_NAME] pairing This experience is not…" at bounding box center [638, 493] width 408 height 116
click at [770, 531] on span "NOT AVAILABLE" at bounding box center [780, 537] width 80 height 13
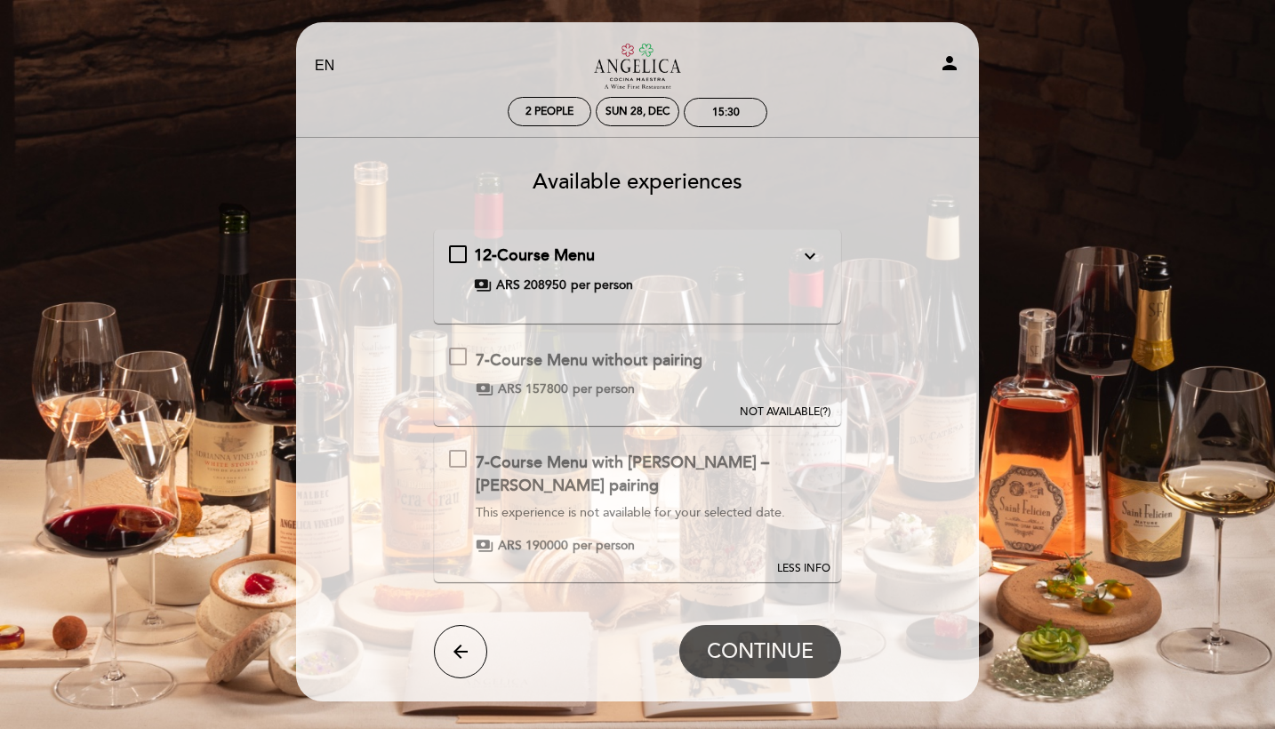
click at [770, 546] on div "payments ARS 190000 per person" at bounding box center [651, 546] width 350 height 18
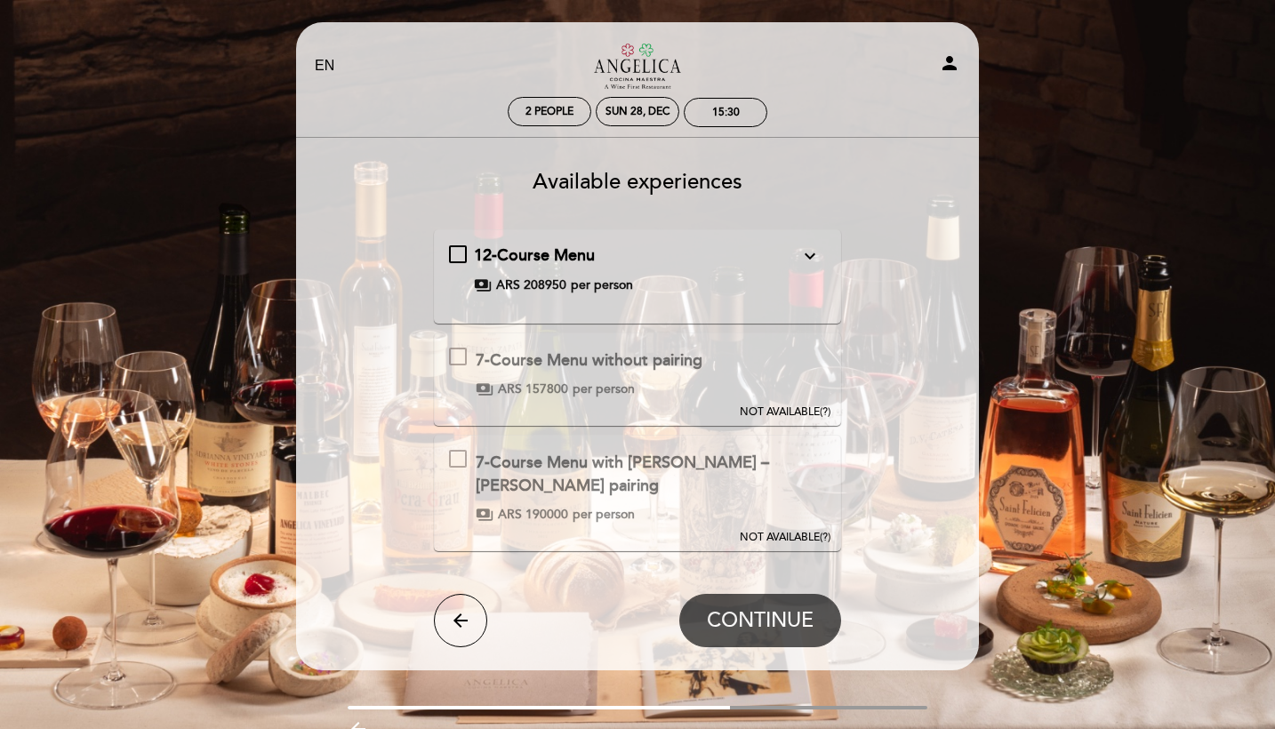
click at [770, 546] on div "7-Course Menu with [PERSON_NAME] – [PERSON_NAME] pairing This experience is not…" at bounding box center [638, 493] width 408 height 116
click at [800, 547] on div "7-Course Menu with [PERSON_NAME] – [PERSON_NAME] pairing This experience is not…" at bounding box center [638, 493] width 408 height 116
click at [800, 533] on span "NOT AVAILABLE" at bounding box center [780, 537] width 80 height 13
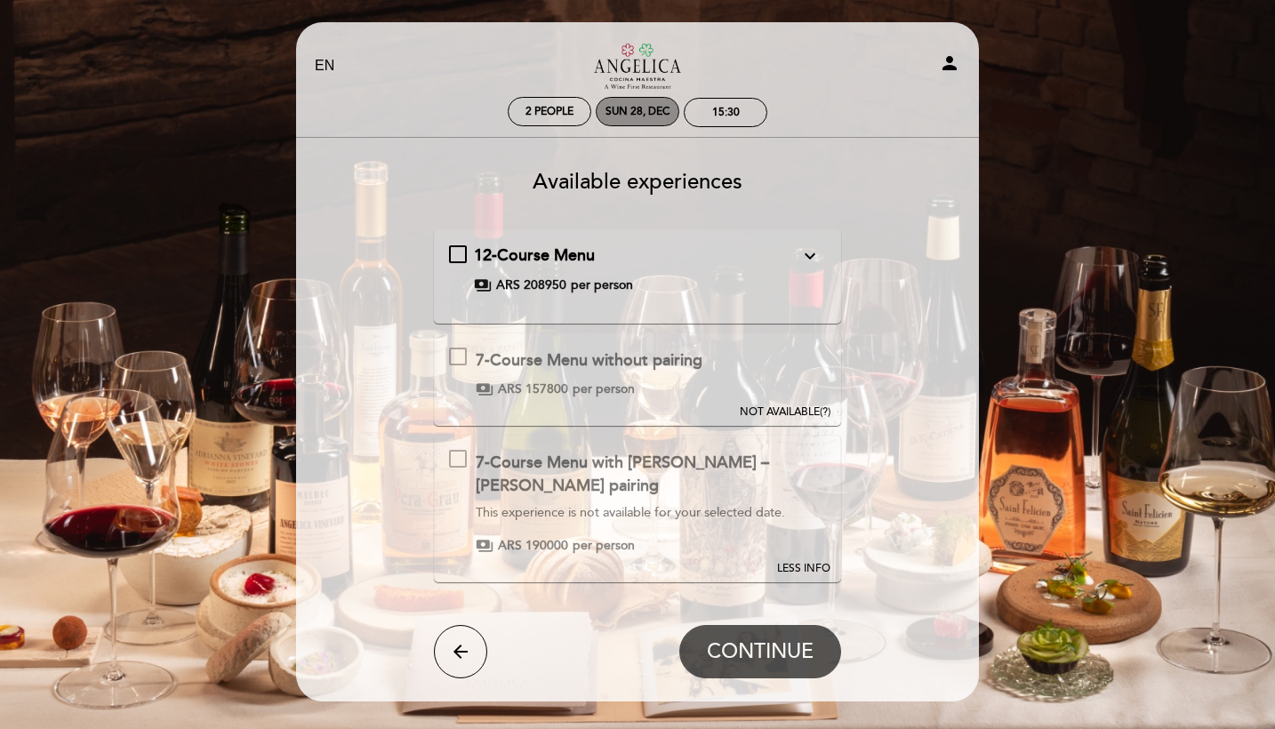
click at [606, 113] on div "Sun 28, Dec" at bounding box center [638, 111] width 64 height 13
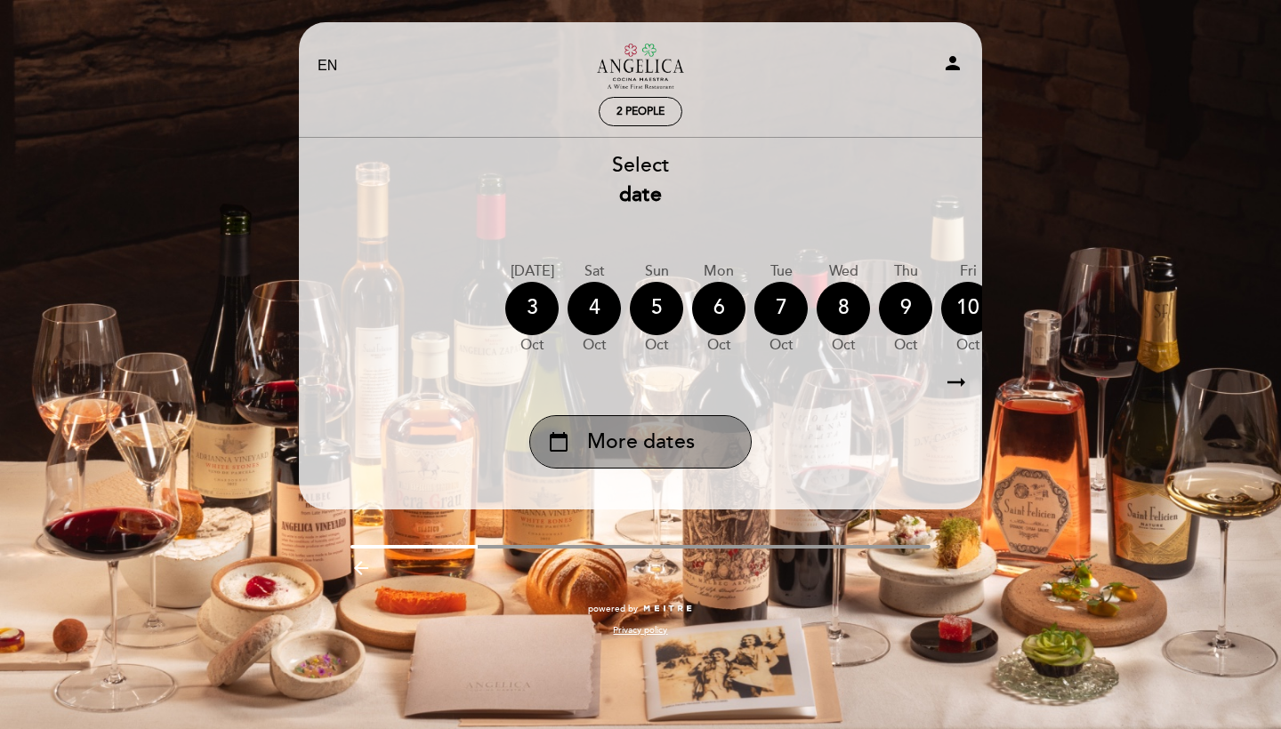
click at [676, 438] on span "More dates" at bounding box center [641, 442] width 108 height 29
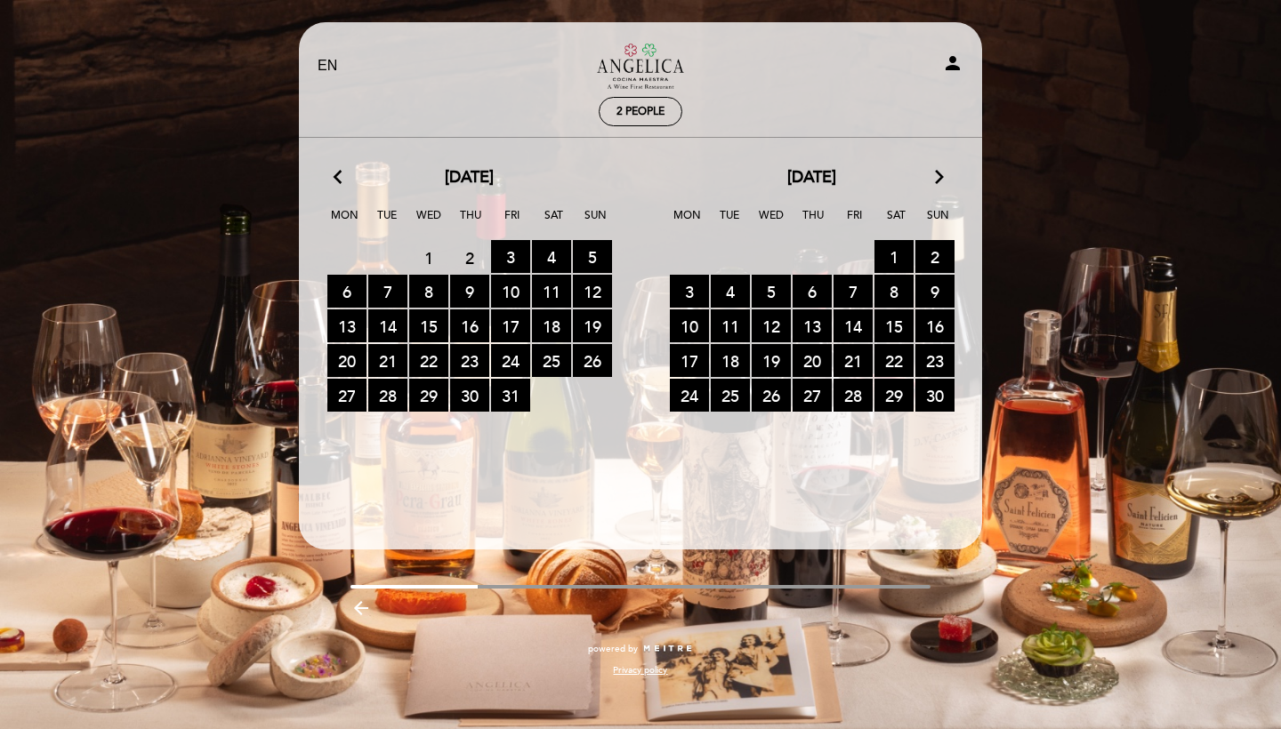
click at [937, 173] on icon "arrow_forward_ios" at bounding box center [939, 177] width 16 height 23
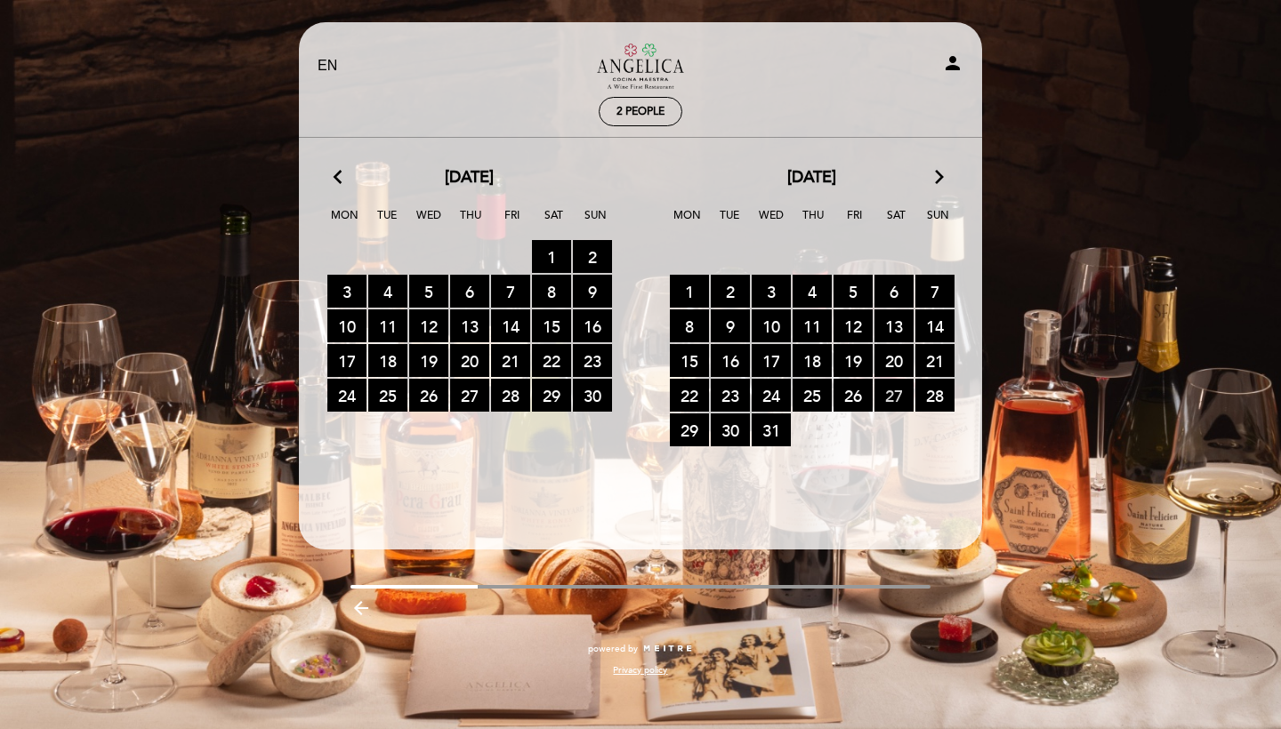
click at [894, 393] on span "27 RESERVATIONS AVAILABLE" at bounding box center [893, 395] width 39 height 33
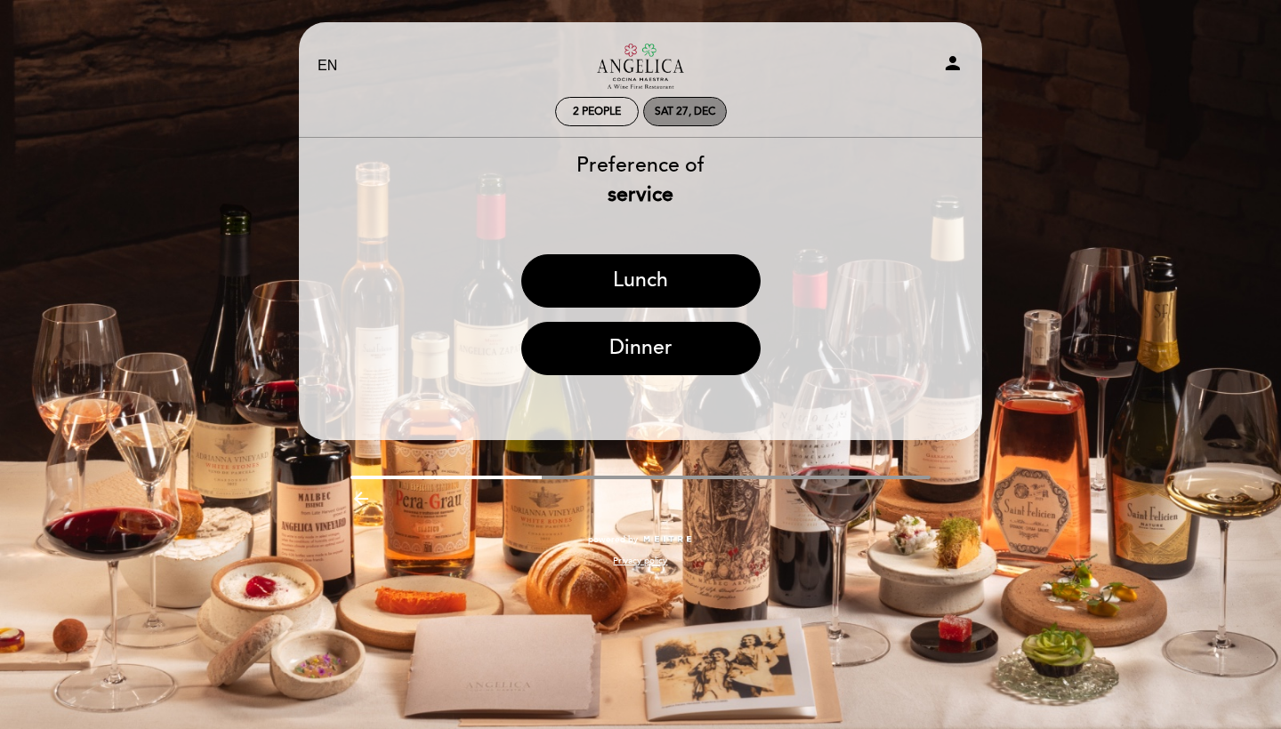
click at [649, 118] on div "Sat 27, Dec" at bounding box center [685, 111] width 84 height 29
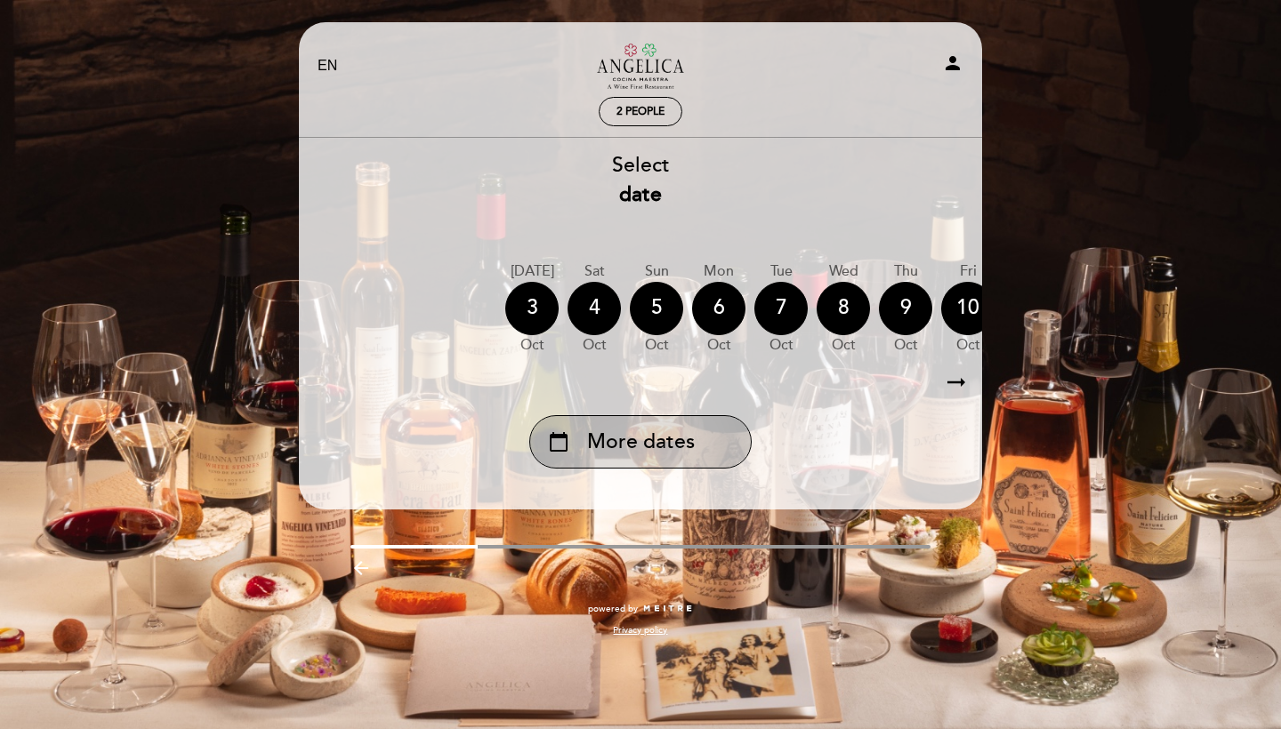
click at [639, 448] on span "More dates" at bounding box center [641, 442] width 108 height 29
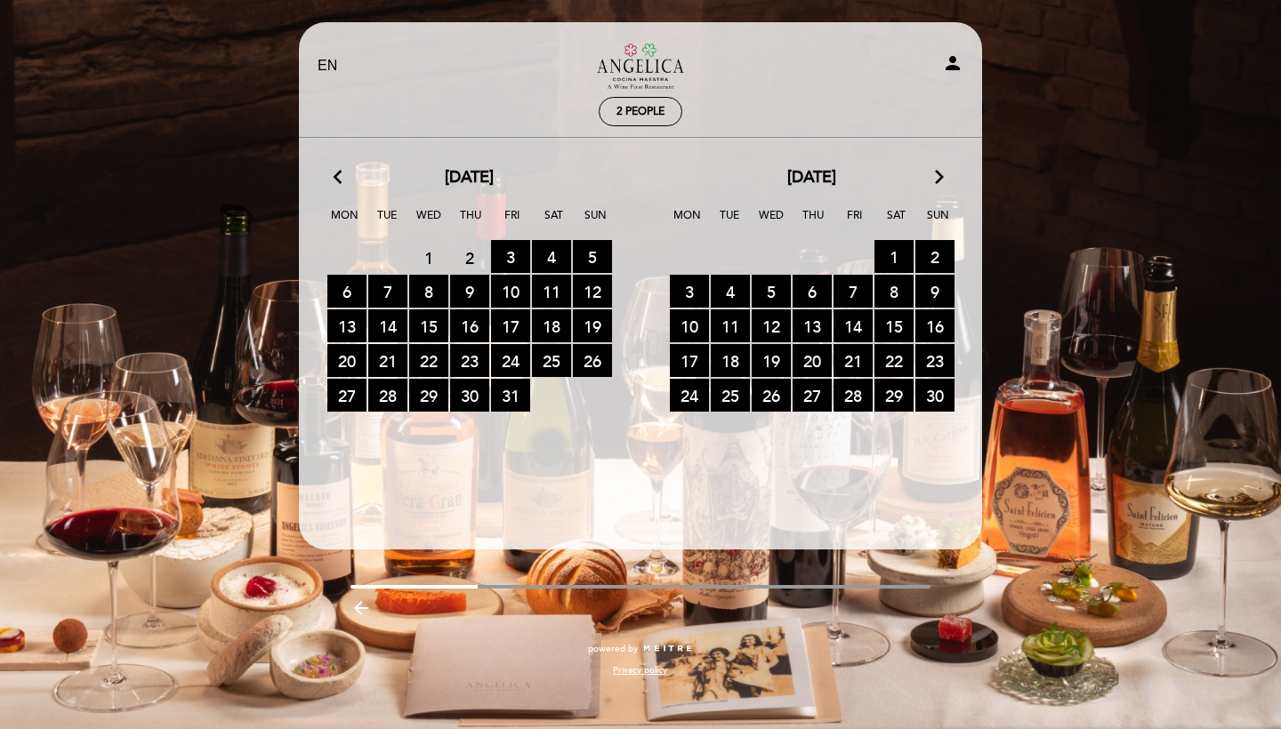
click at [928, 174] on div "[DATE] arrow_forward_ios" at bounding box center [811, 177] width 342 height 23
click at [940, 174] on icon "arrow_forward_ios" at bounding box center [939, 177] width 16 height 23
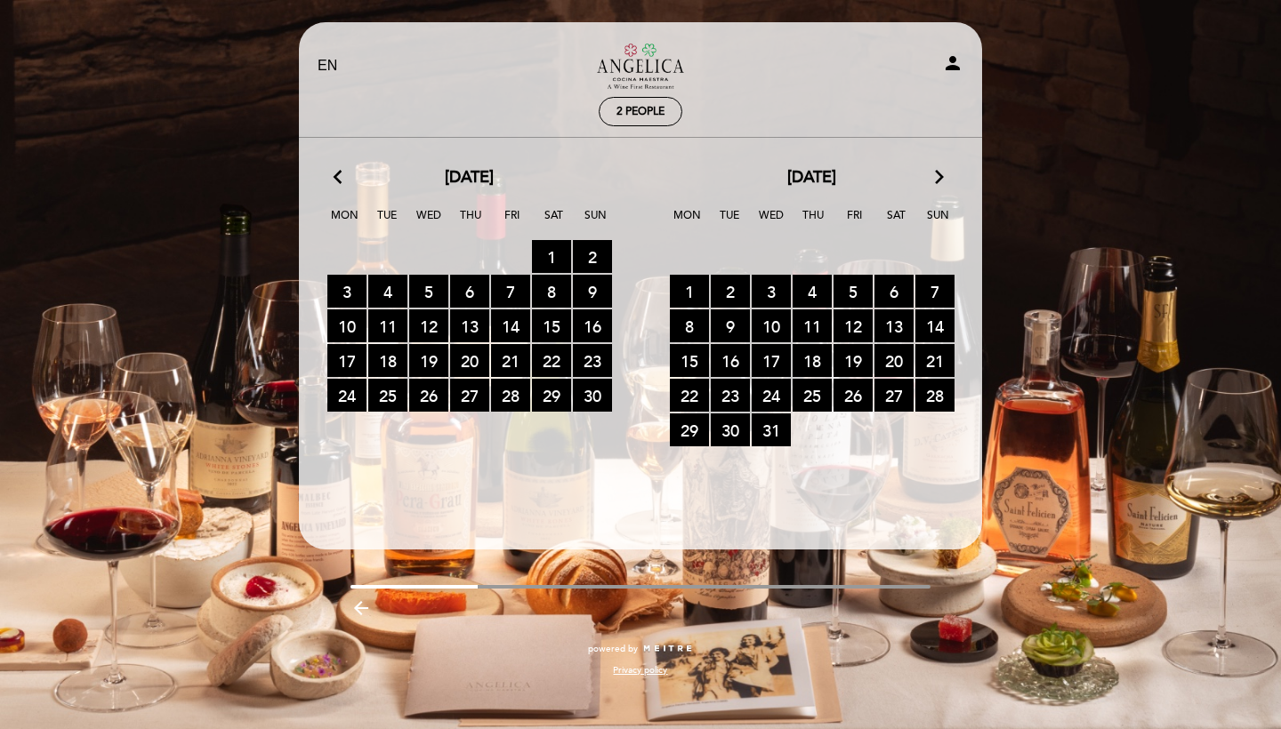
click at [940, 174] on icon "arrow_forward_ios" at bounding box center [939, 177] width 16 height 23
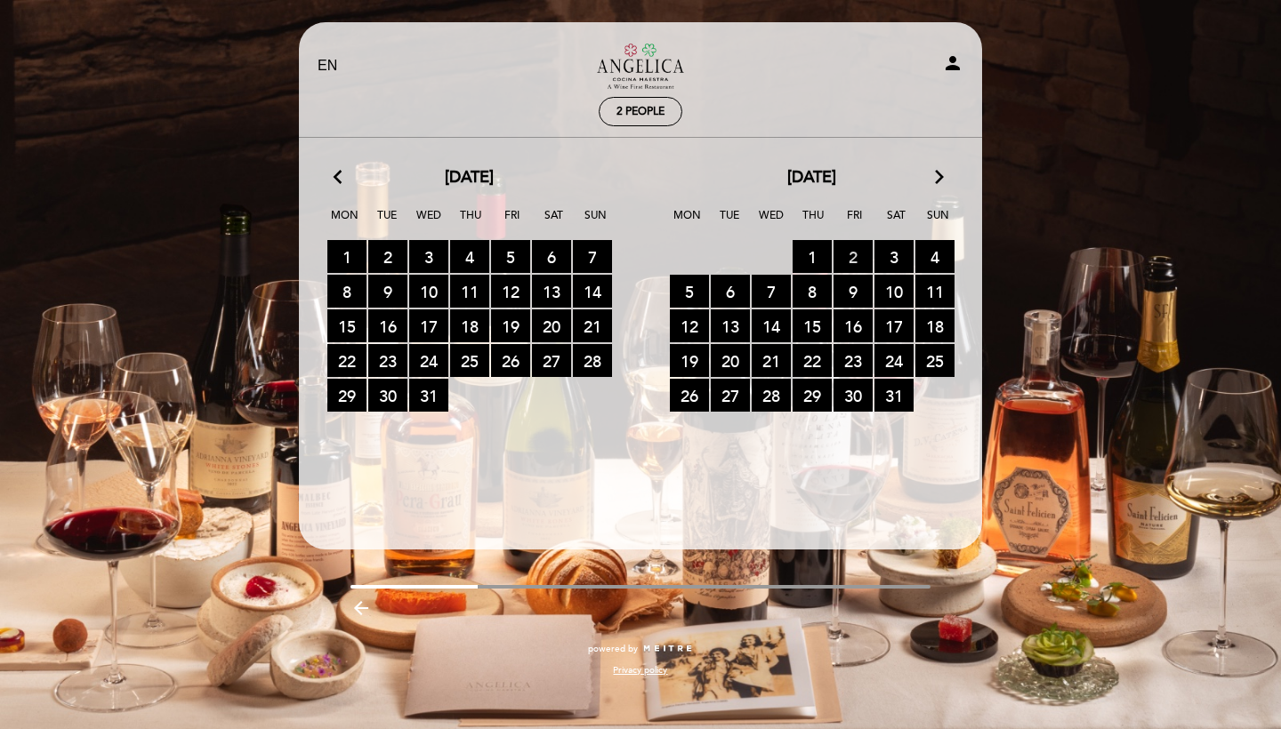
click at [851, 251] on span "2 RESERVATIONS AVAILABLE" at bounding box center [852, 256] width 39 height 33
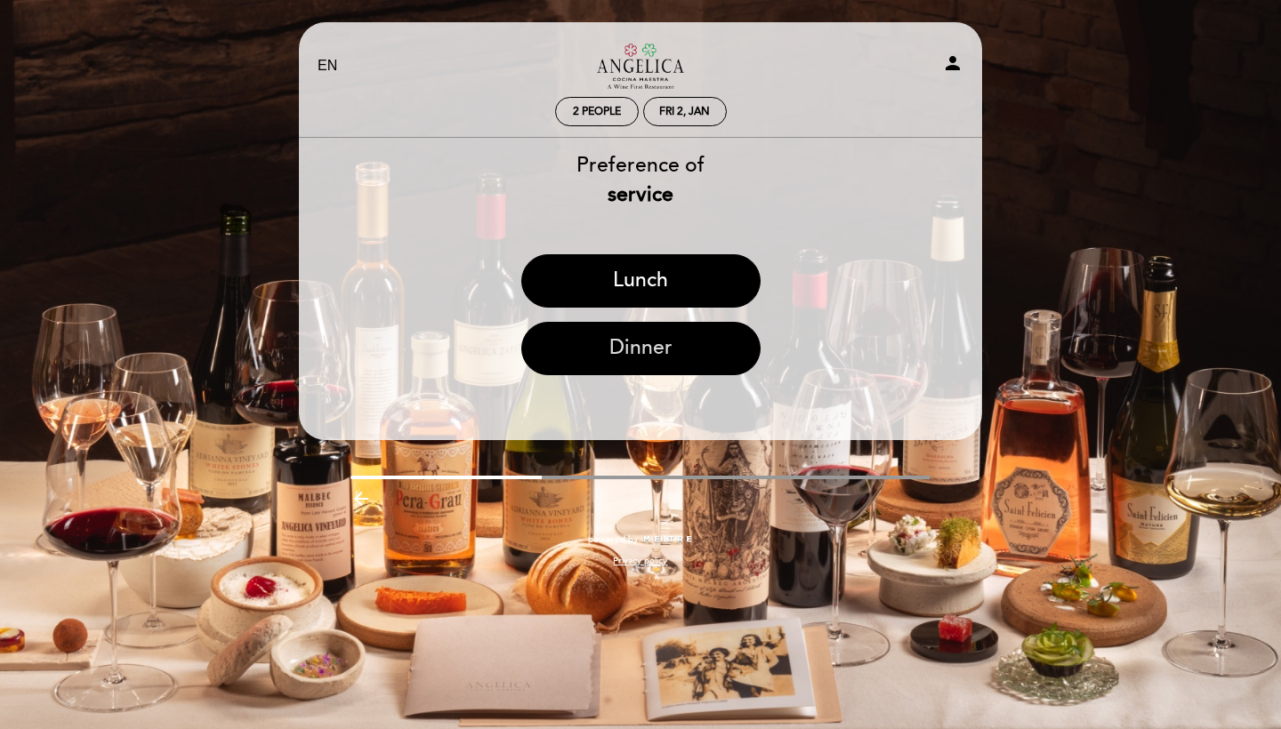
click at [673, 348] on button "Dinner" at bounding box center [640, 348] width 239 height 53
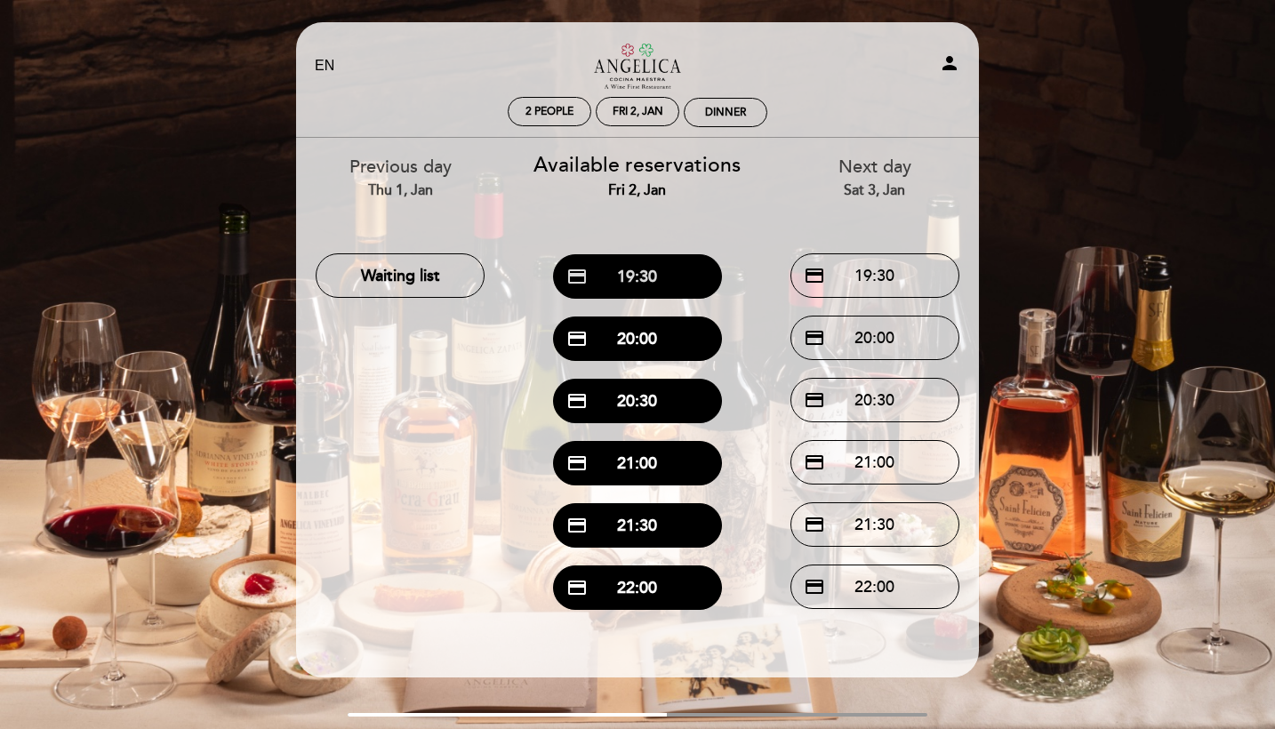
click at [658, 291] on button "credit_card 19:30" at bounding box center [637, 276] width 169 height 44
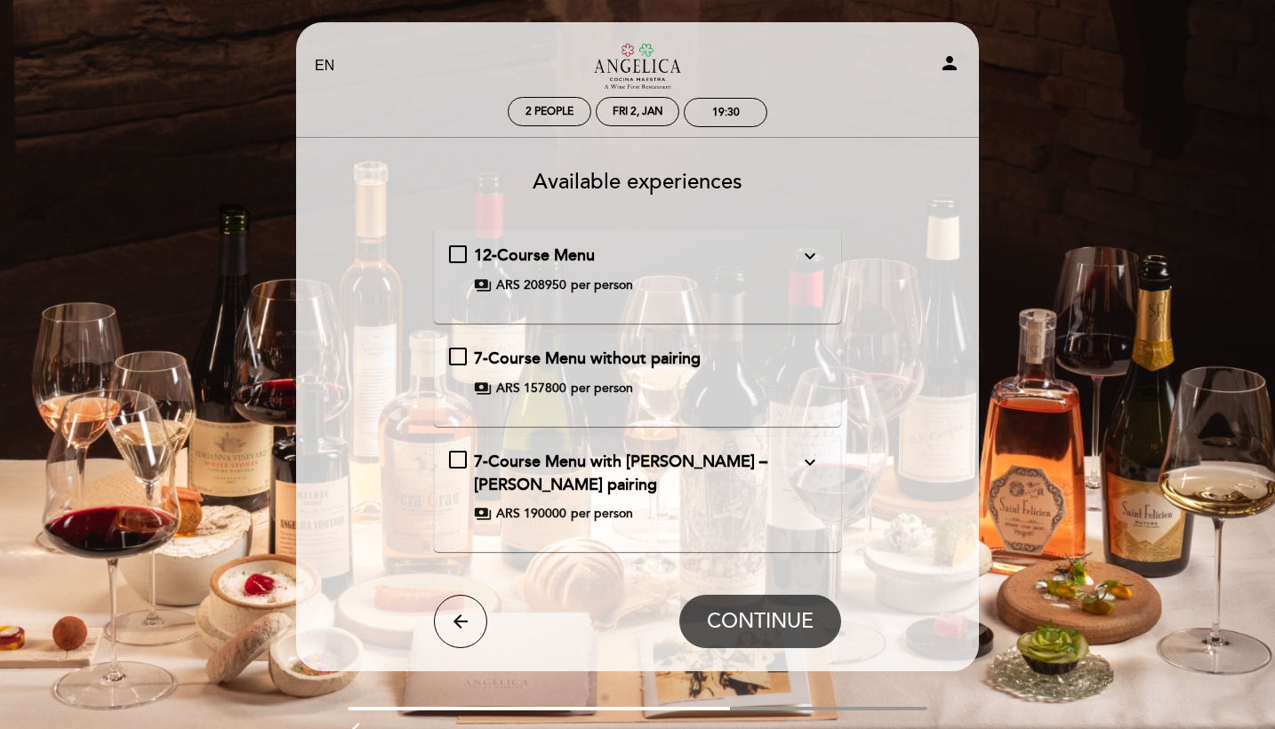
click at [606, 458] on span "7-Course Menu with [PERSON_NAME] – [PERSON_NAME] pairing" at bounding box center [620, 473] width 293 height 43
click at [793, 459] on div "7-Course Menu with [PERSON_NAME] – [PERSON_NAME] pairing expand_less" at bounding box center [637, 473] width 326 height 45
click at [793, 459] on div "7-Course Menu with [PERSON_NAME] – [PERSON_NAME] pairing expand_more" at bounding box center [637, 473] width 326 height 45
click at [716, 633] on button "CONTINUE" at bounding box center [760, 621] width 162 height 53
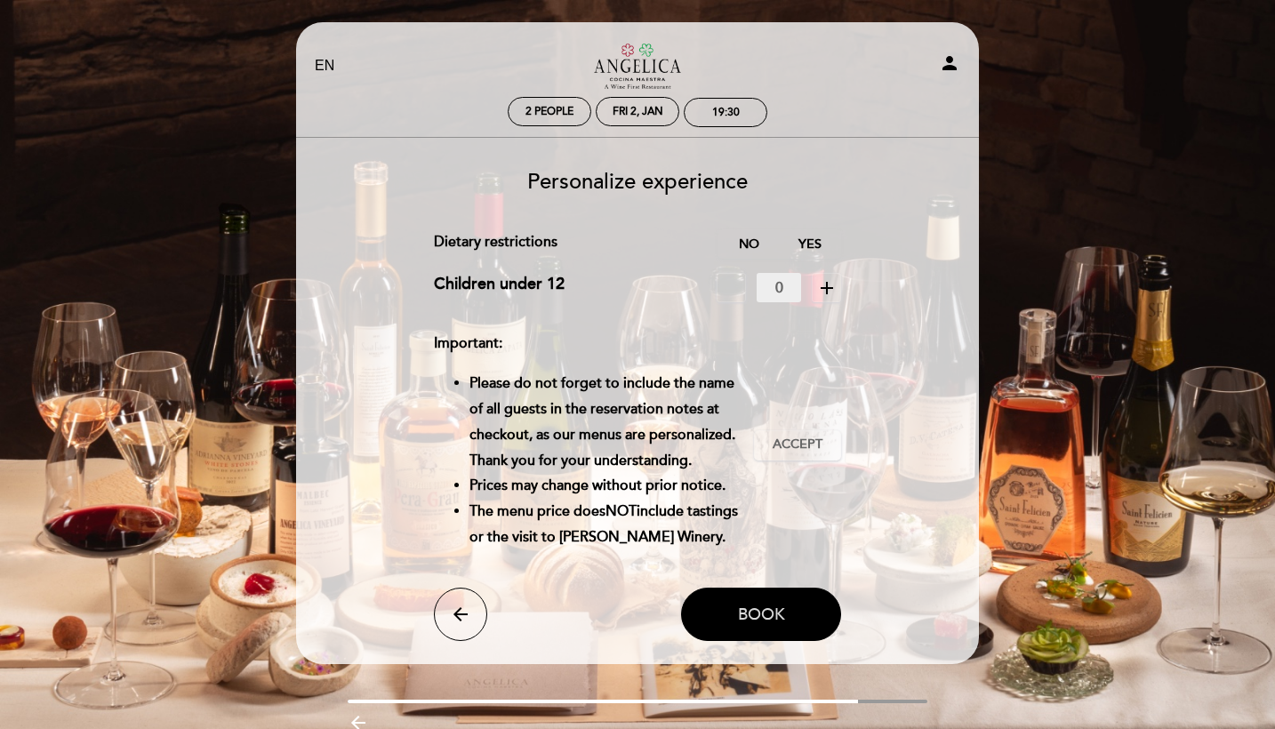
click at [723, 641] on button "Book" at bounding box center [761, 614] width 160 height 53
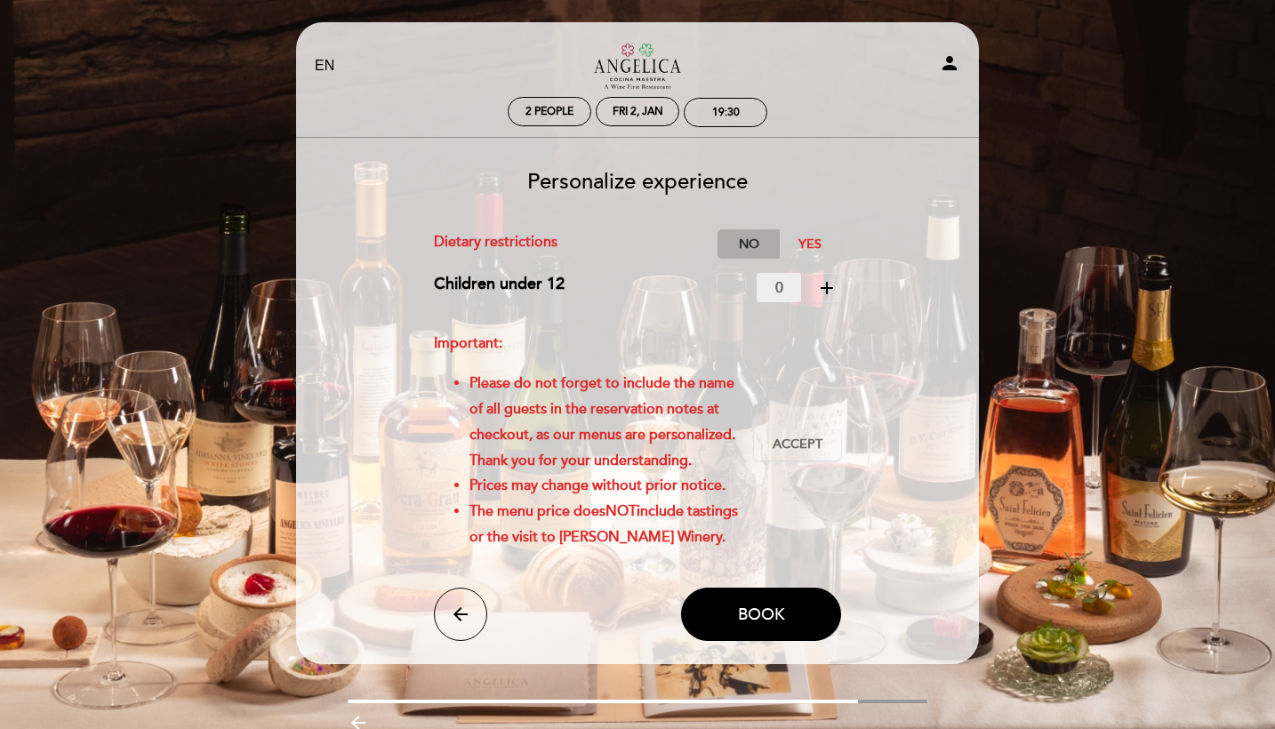
click at [756, 242] on label "No" at bounding box center [749, 243] width 62 height 29
click at [781, 454] on span "Accept" at bounding box center [798, 445] width 50 height 19
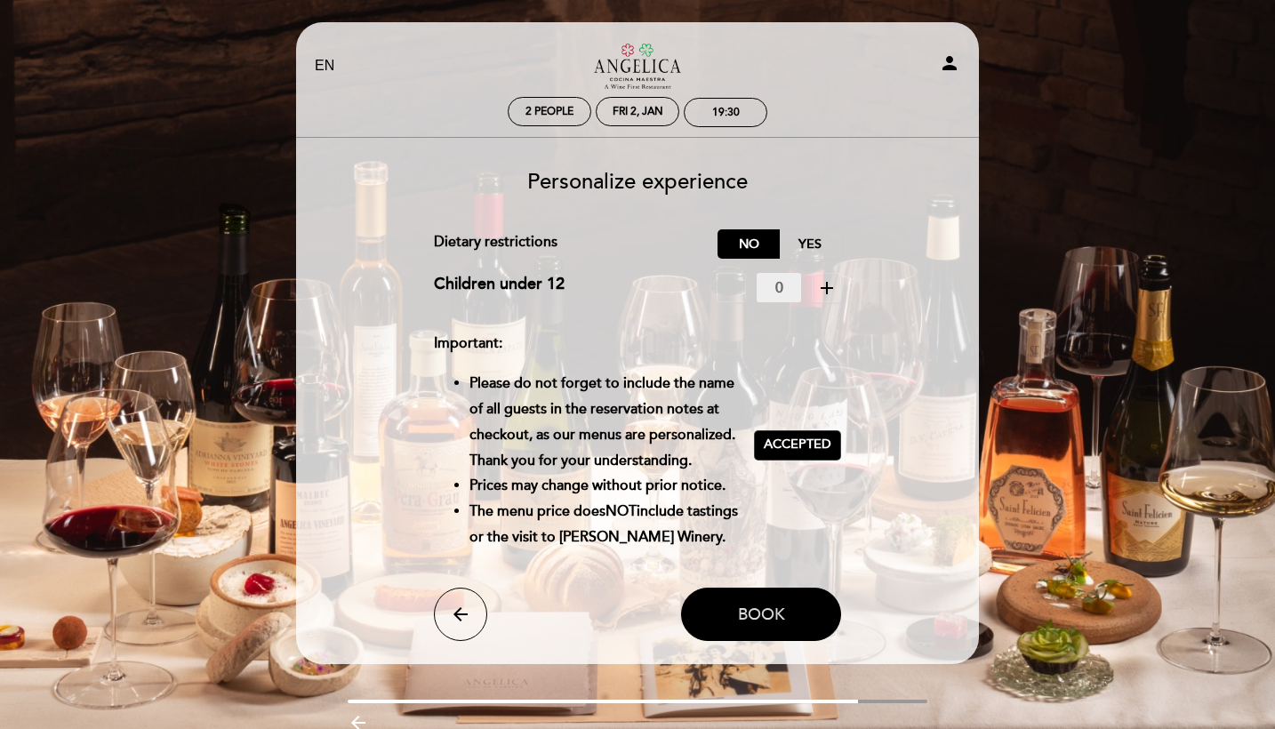
click at [773, 624] on span "Book" at bounding box center [761, 615] width 47 height 20
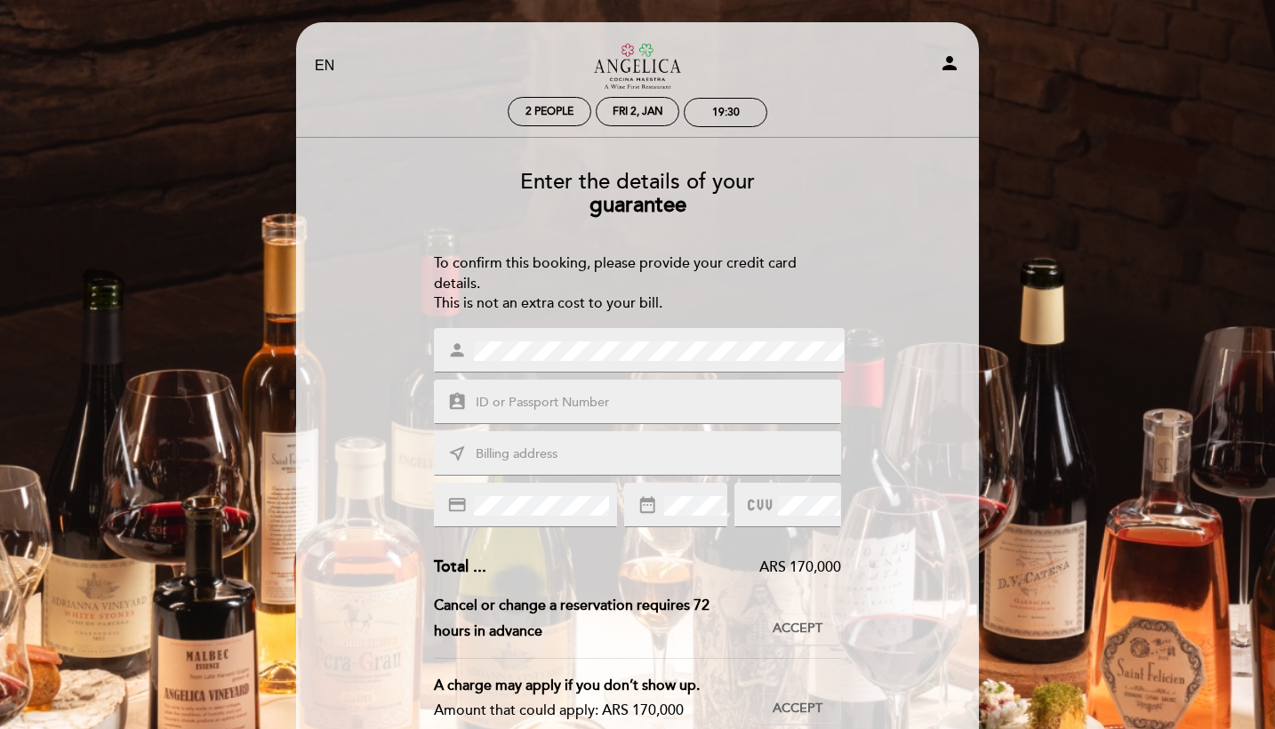
click at [592, 414] on div "assignment_ind" at bounding box center [638, 402] width 408 height 44
click at [574, 398] on input "text" at bounding box center [659, 403] width 370 height 20
click at [541, 487] on div "credit_card" at bounding box center [525, 505] width 183 height 44
click at [519, 445] on input "text" at bounding box center [659, 455] width 370 height 20
type input "12"
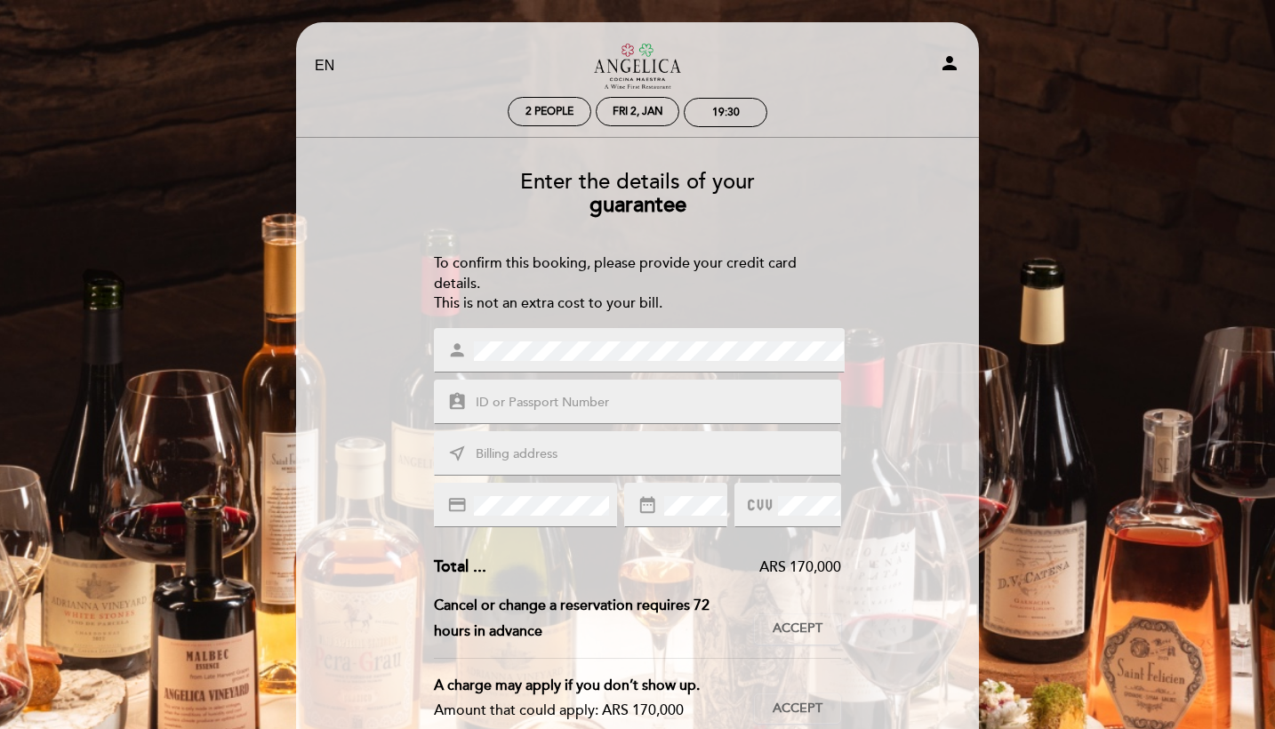
type input "12 Wildwood Est."
click at [787, 615] on button "Accept Accepted" at bounding box center [797, 630] width 87 height 30
click at [790, 703] on span "Accept" at bounding box center [798, 709] width 50 height 19
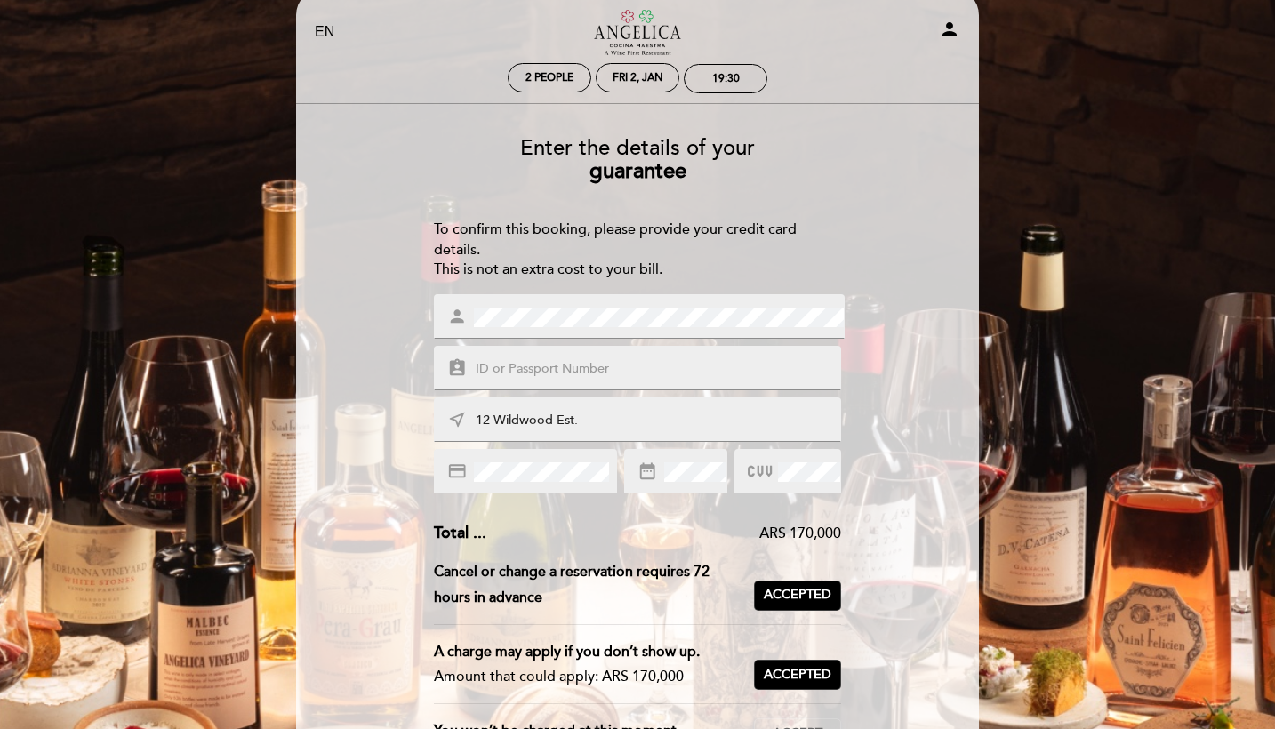
scroll to position [36, 0]
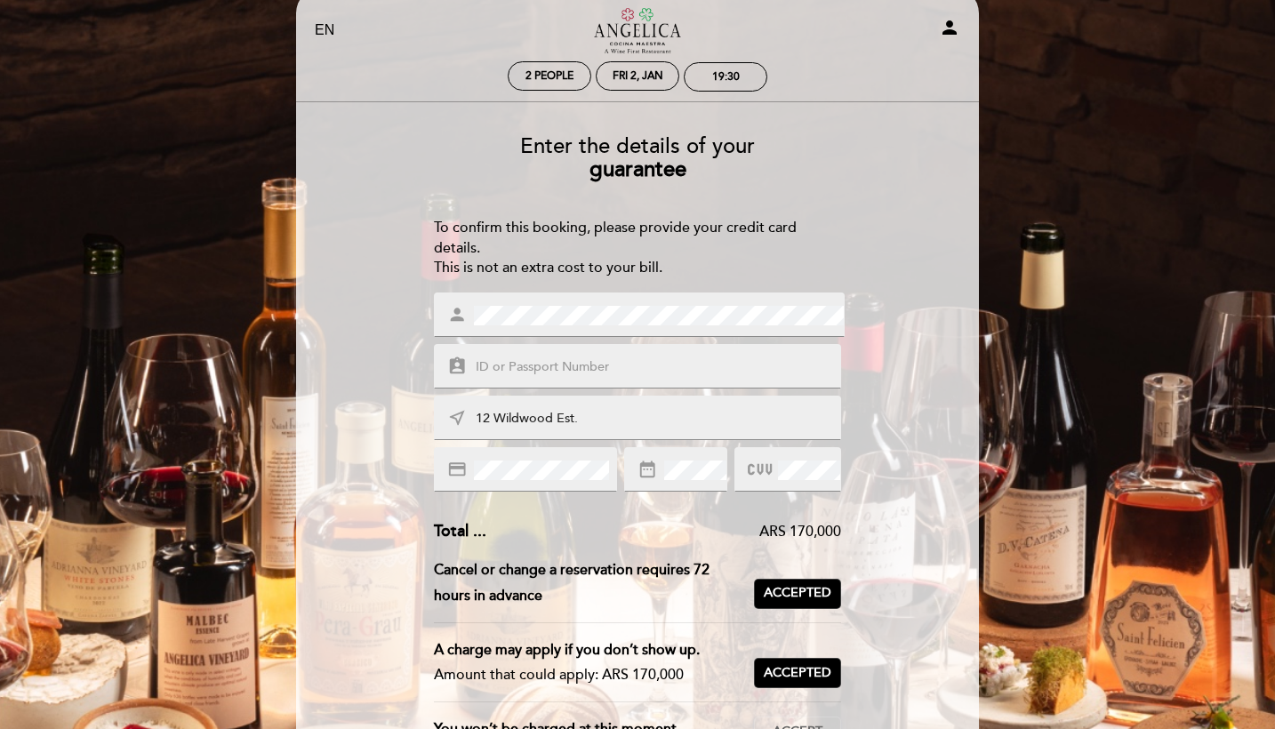
click at [1064, 360] on div "EN ES PT Restaurante [PERSON_NAME] Cocina Maestra person 2 people Fri 2, Jan 19…" at bounding box center [637, 527] width 1275 height 1127
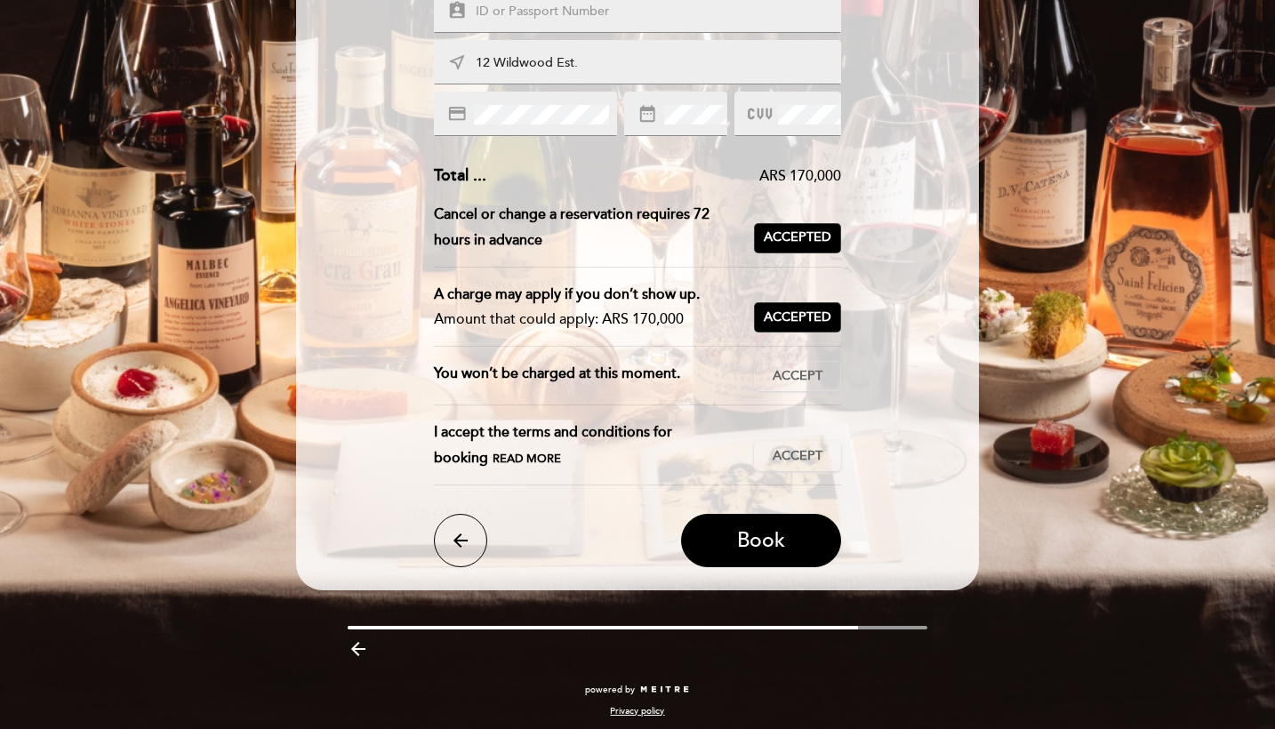
scroll to position [389, 0]
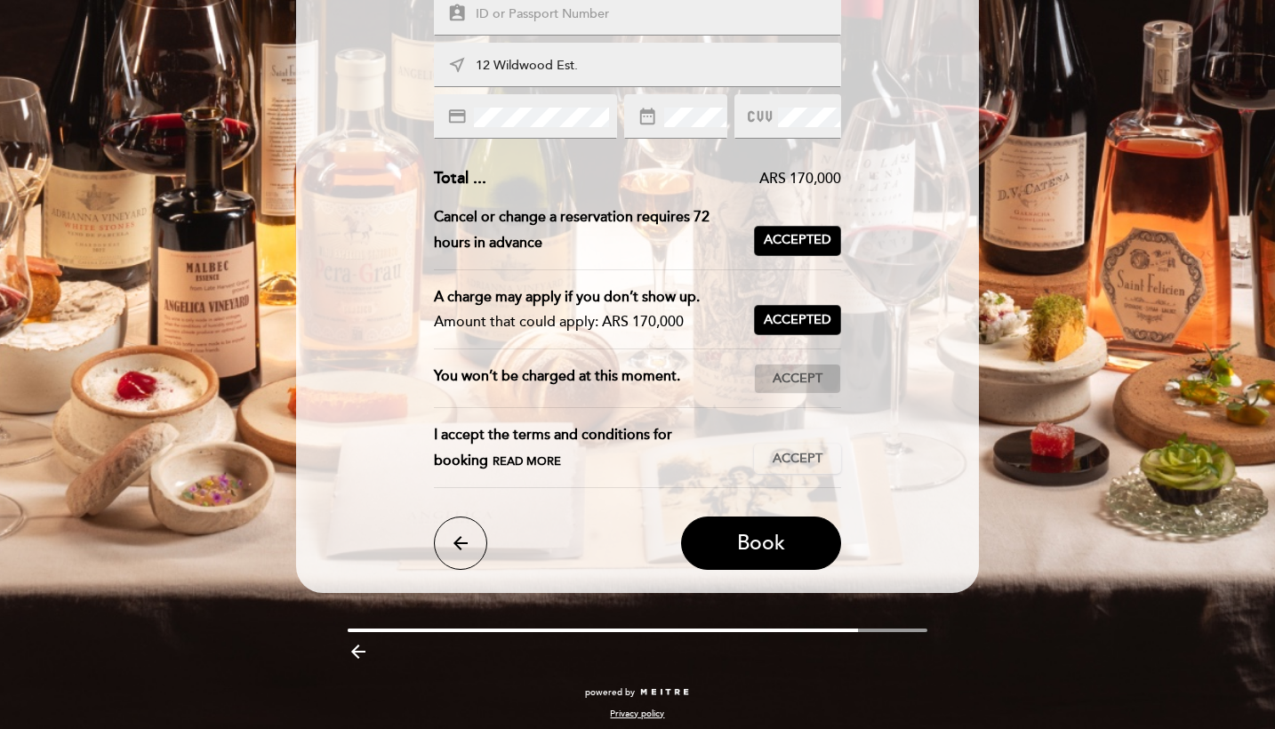
click at [775, 380] on span "Accept" at bounding box center [798, 379] width 50 height 19
click at [789, 444] on button "Accept Accepted" at bounding box center [797, 459] width 87 height 30
click at [719, 540] on button "Book" at bounding box center [761, 543] width 160 height 53
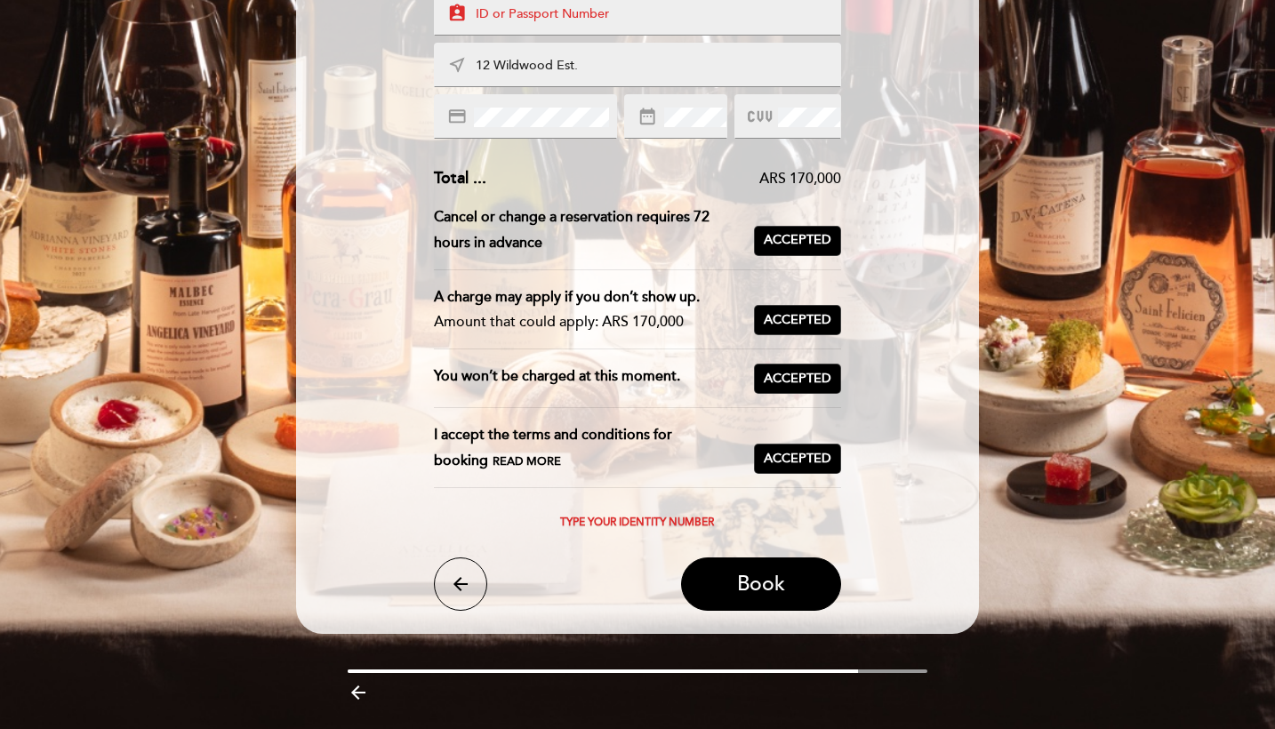
click at [533, 5] on input "text" at bounding box center [659, 14] width 370 height 20
type input "420389709"
click at [711, 580] on button "Book" at bounding box center [761, 584] width 160 height 53
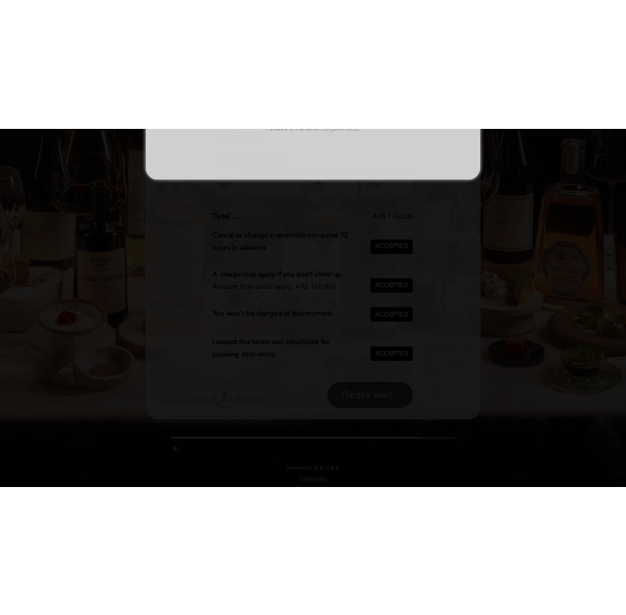
scroll to position [0, 0]
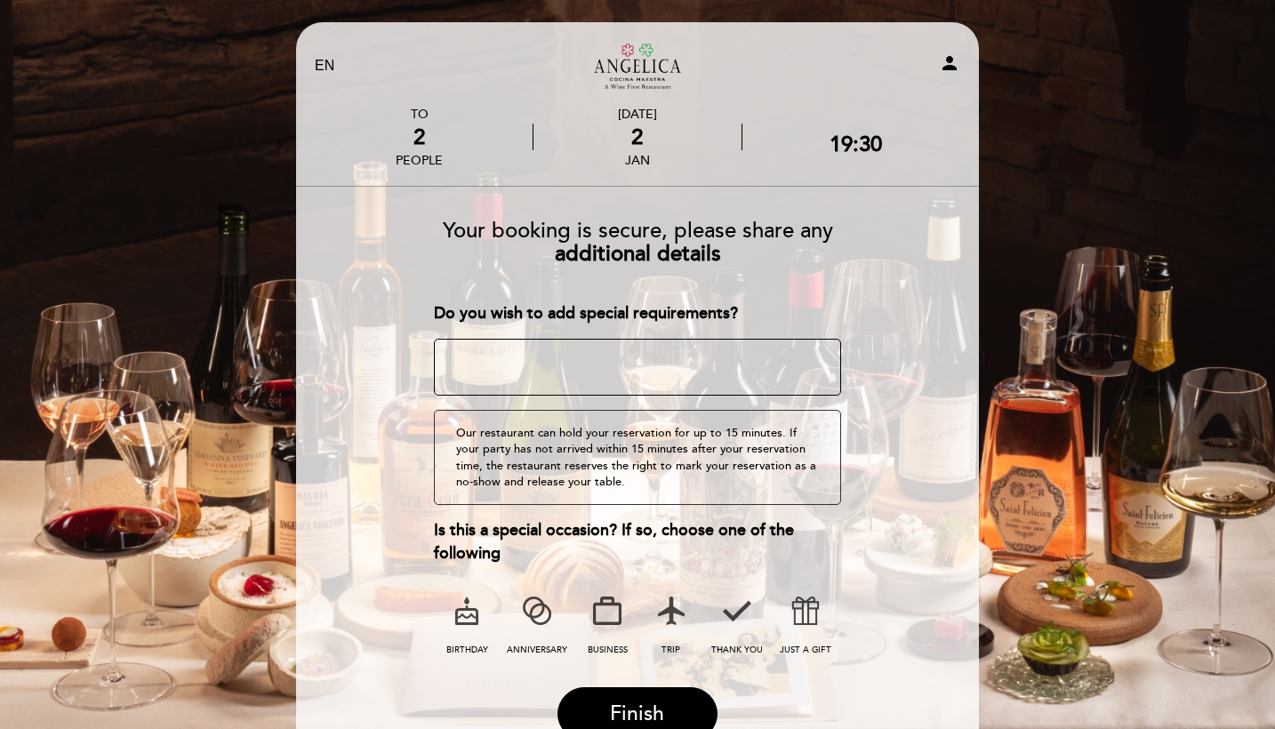
click at [671, 614] on icon at bounding box center [671, 611] width 46 height 46
click at [655, 705] on span "Finish" at bounding box center [637, 714] width 54 height 25
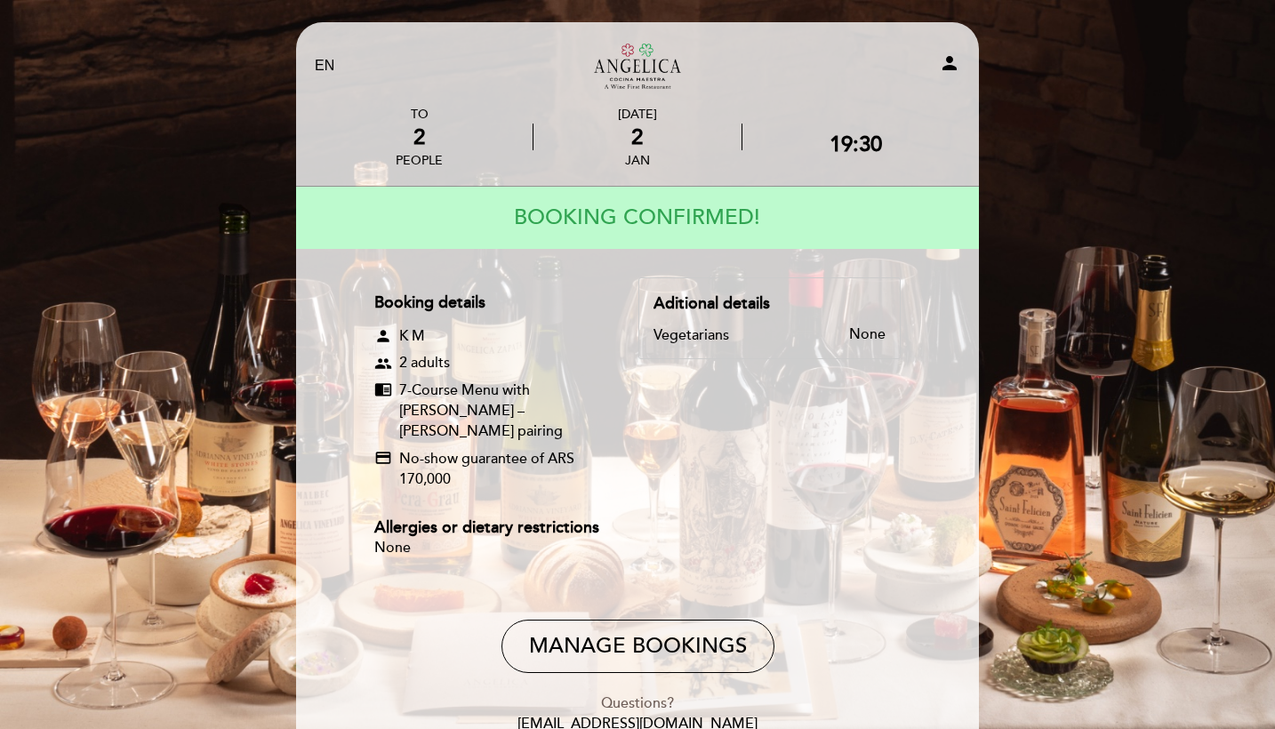
click at [739, 490] on div "Booking details person K M group 2 adults chrome_reader_mode 7-Course Menu with…" at bounding box center [637, 427] width 526 height 300
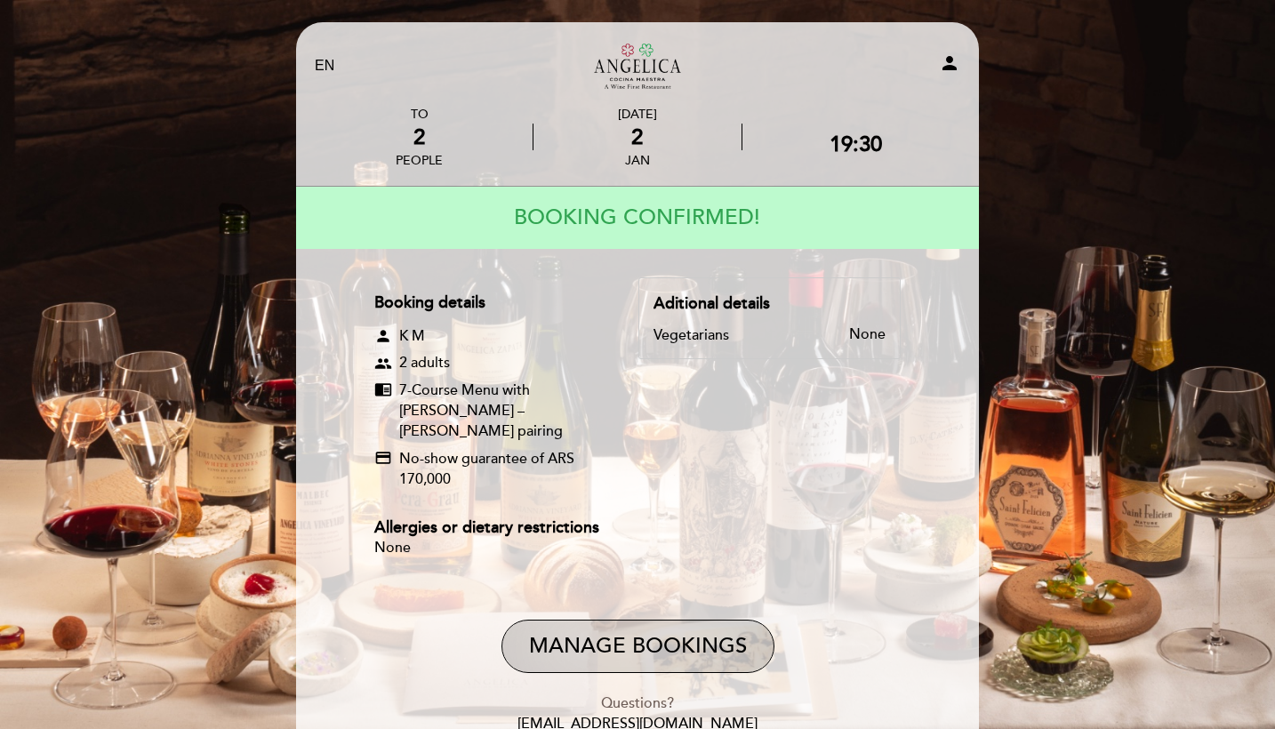
click at [618, 665] on button "Manage Bookings" at bounding box center [638, 646] width 273 height 53
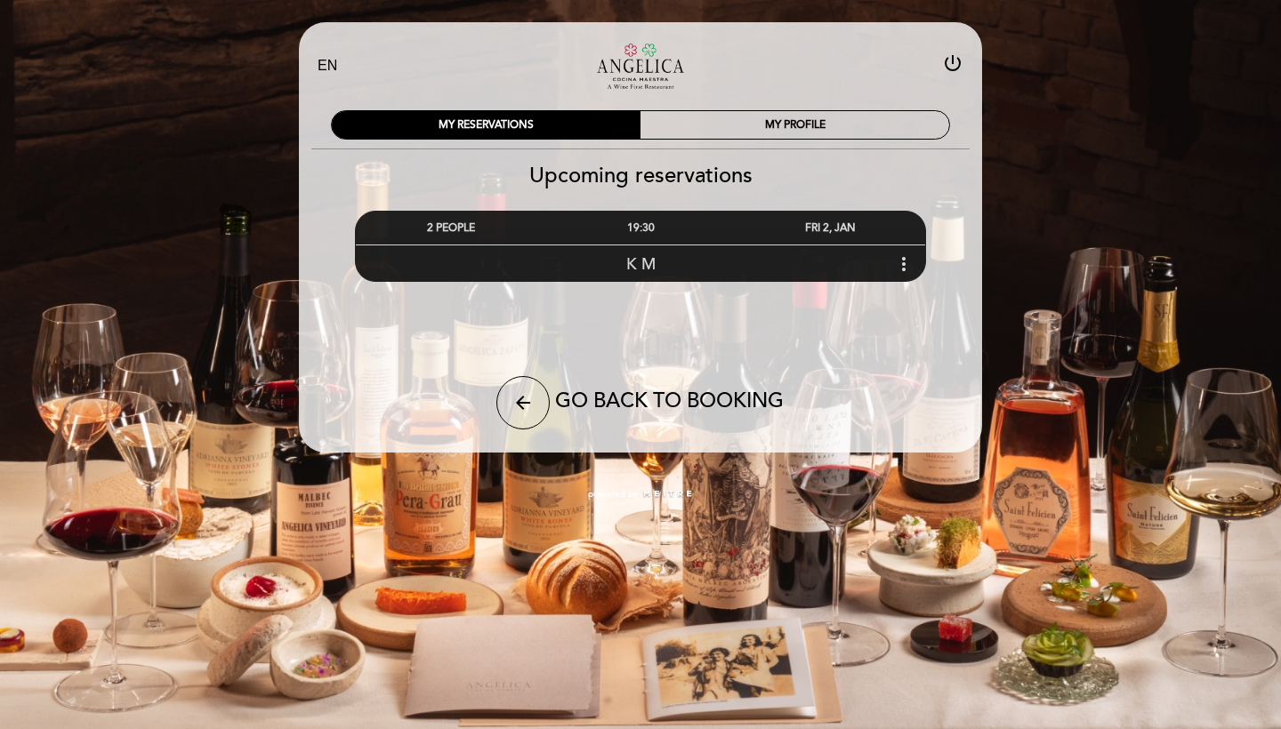
click at [897, 265] on icon "more_vert" at bounding box center [903, 263] width 21 height 21
